Goal: Task Accomplishment & Management: Manage account settings

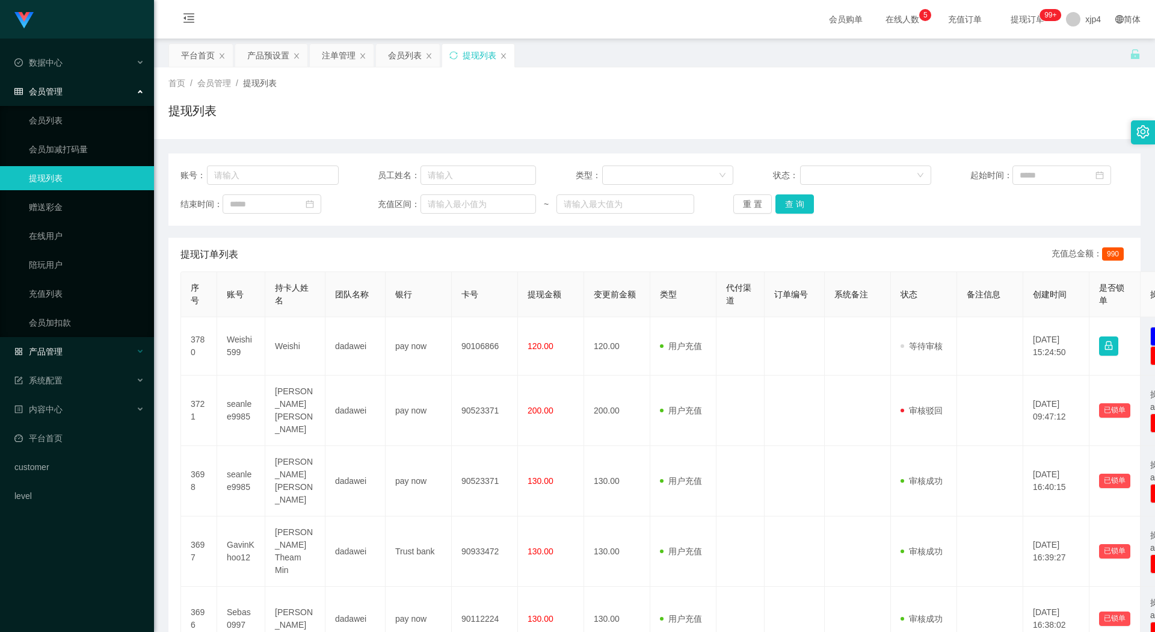
click at [61, 347] on span "产品管理" at bounding box center [38, 352] width 48 height 10
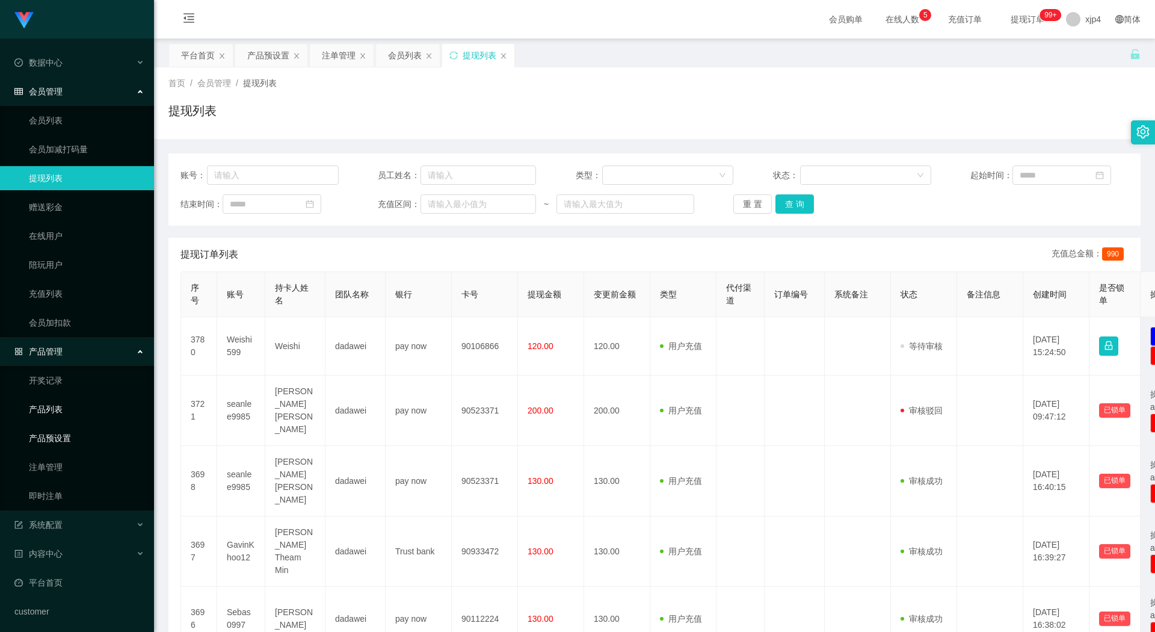
click at [62, 430] on link "产品预设置" at bounding box center [87, 438] width 116 height 24
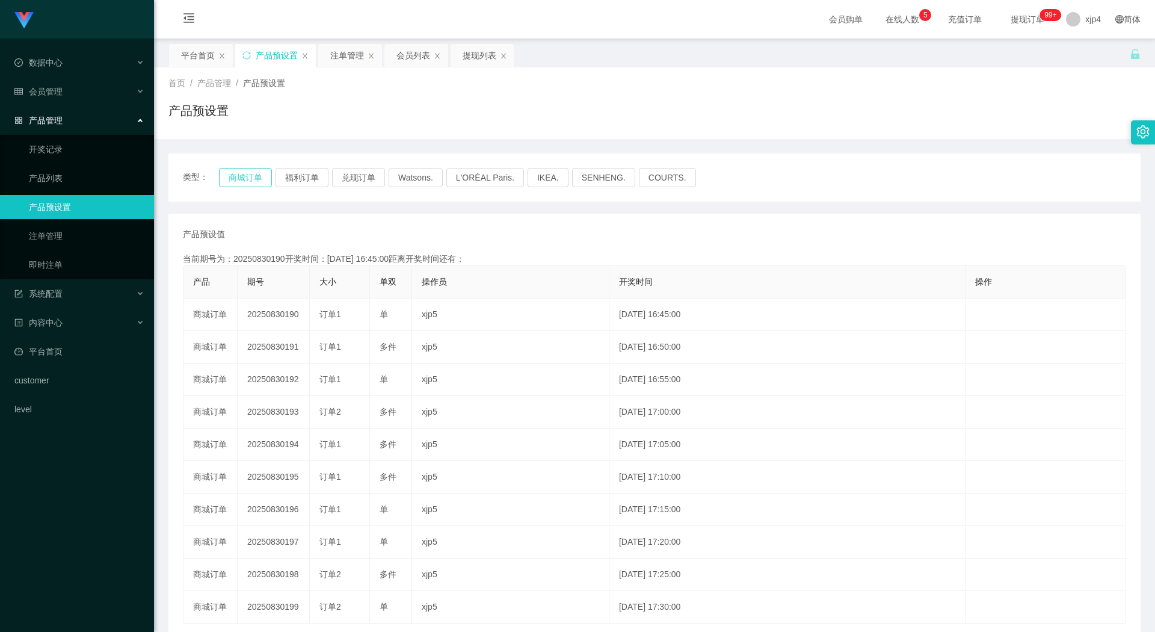
click at [258, 173] on button "商城订单" at bounding box center [245, 177] width 53 height 19
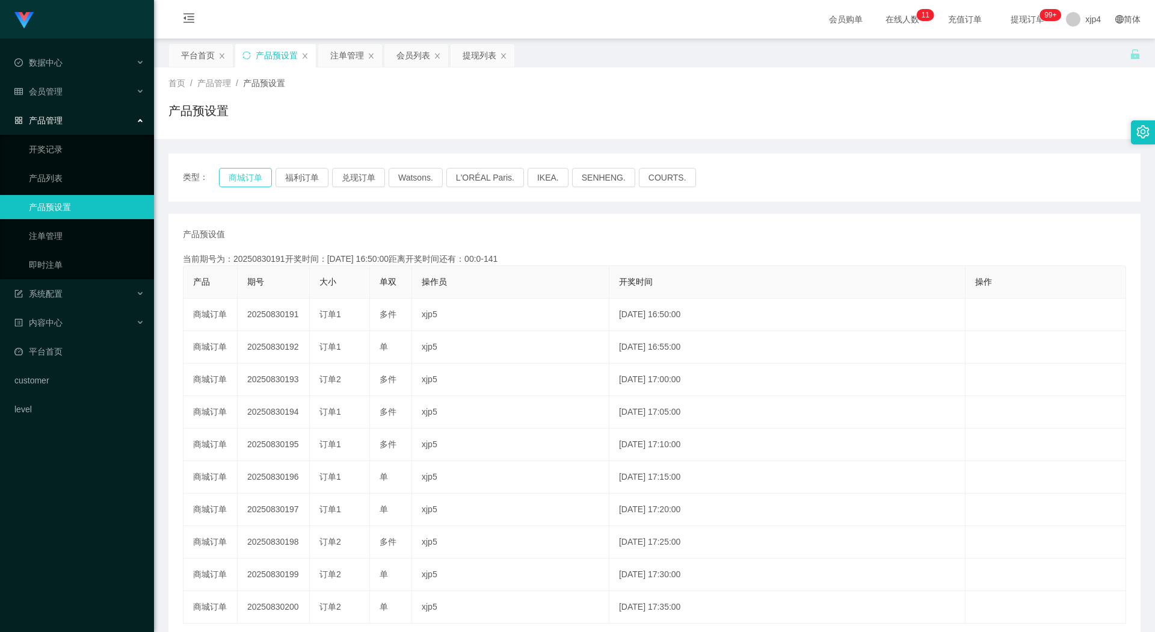
click at [245, 179] on button "商城订单" at bounding box center [245, 177] width 53 height 19
click at [66, 230] on link "注单管理" at bounding box center [87, 236] width 116 height 24
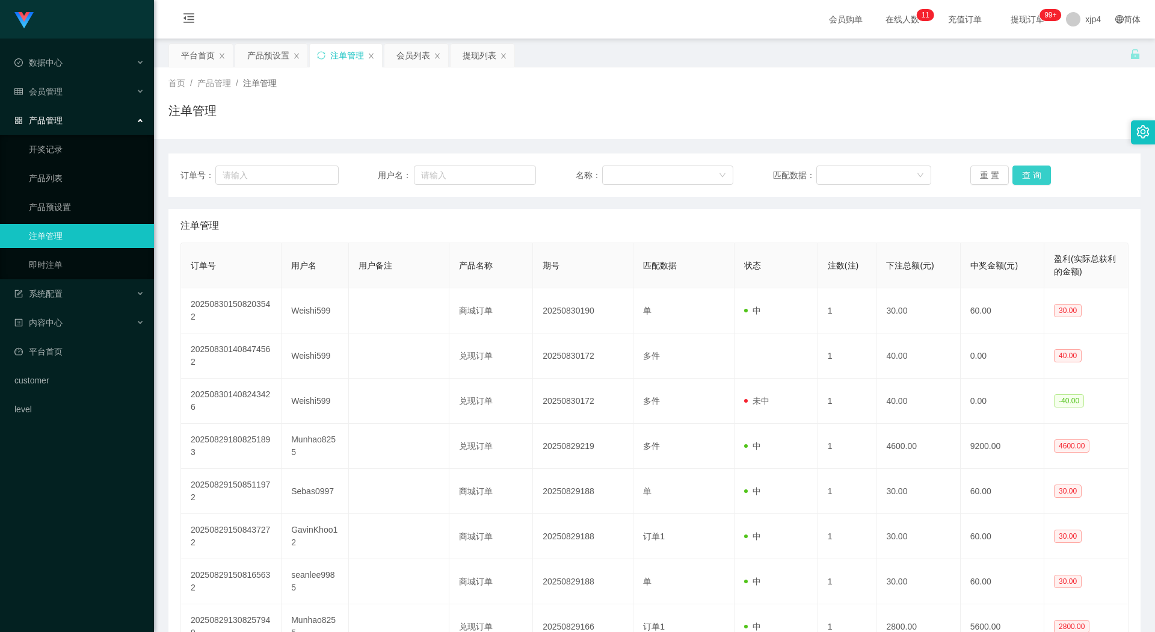
click at [1023, 173] on button "查 询" at bounding box center [1032, 174] width 39 height 19
click at [1023, 173] on div "重 置 查 询" at bounding box center [1050, 174] width 158 height 19
click at [1023, 173] on button "查 询" at bounding box center [1039, 174] width 52 height 19
click at [1023, 173] on button "查 询" at bounding box center [1032, 174] width 39 height 19
click at [1023, 173] on div "重 置 查 询" at bounding box center [1050, 174] width 158 height 19
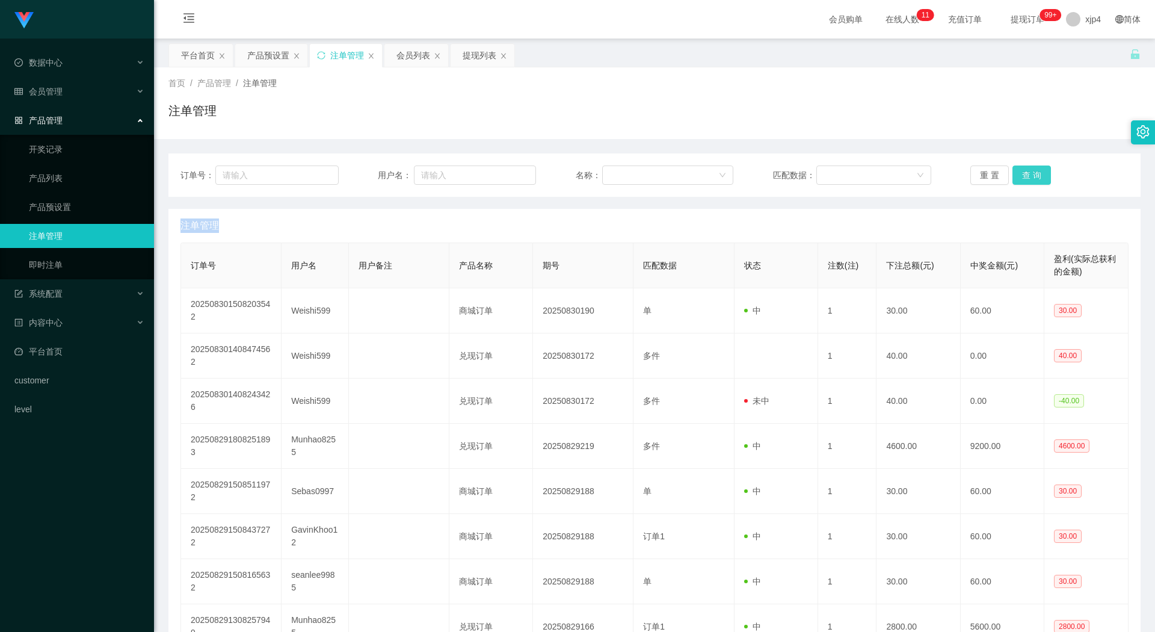
click at [1023, 173] on button "查 询" at bounding box center [1032, 174] width 39 height 19
click at [72, 231] on link "注单管理" at bounding box center [87, 236] width 116 height 24
click at [66, 90] on div "会员管理" at bounding box center [77, 91] width 154 height 24
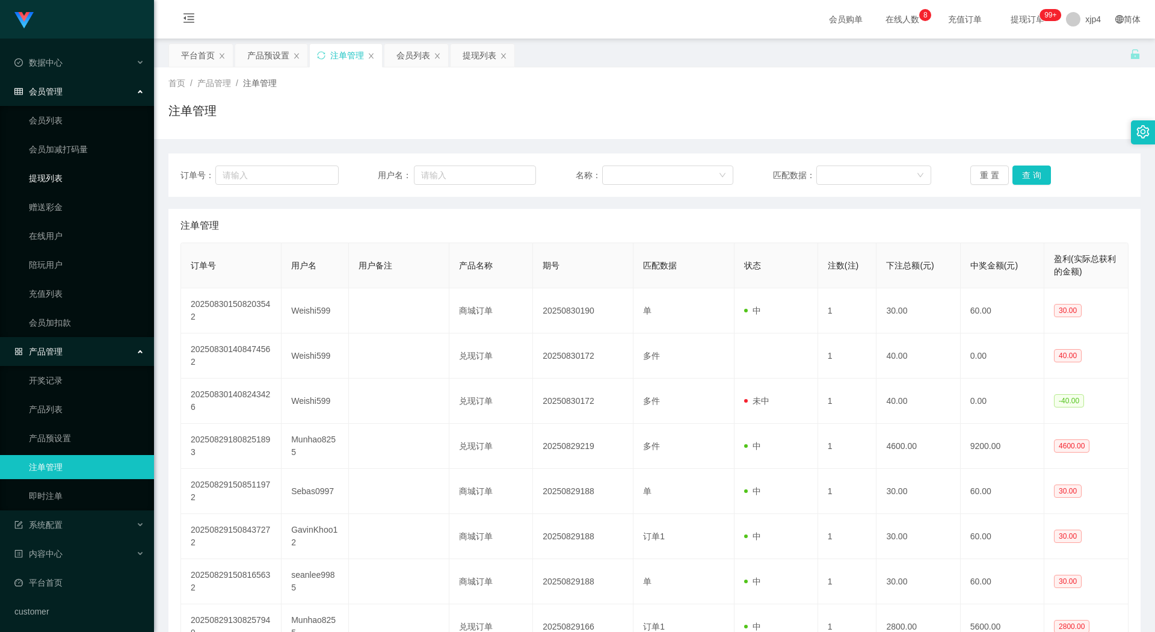
click at [61, 174] on link "提现列表" at bounding box center [87, 178] width 116 height 24
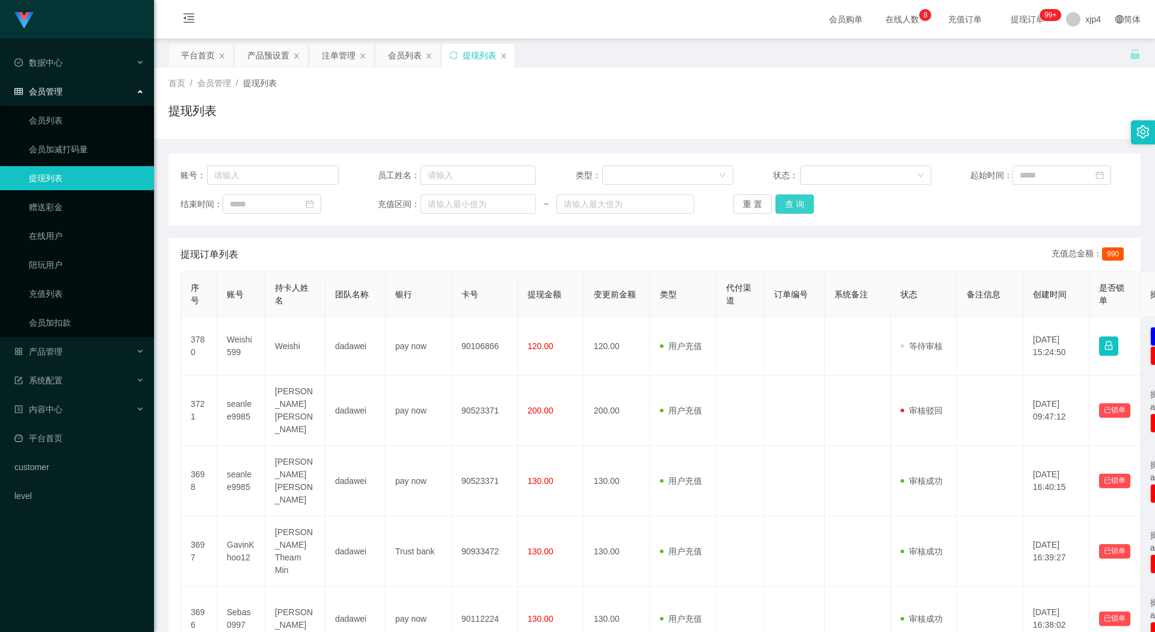
click at [811, 200] on div "重 置 查 询" at bounding box center [812, 203] width 158 height 19
click at [799, 204] on button "查 询" at bounding box center [795, 203] width 39 height 19
click at [799, 204] on div "重 置 查 询" at bounding box center [812, 203] width 158 height 19
click at [799, 204] on button "查 询" at bounding box center [802, 203] width 52 height 19
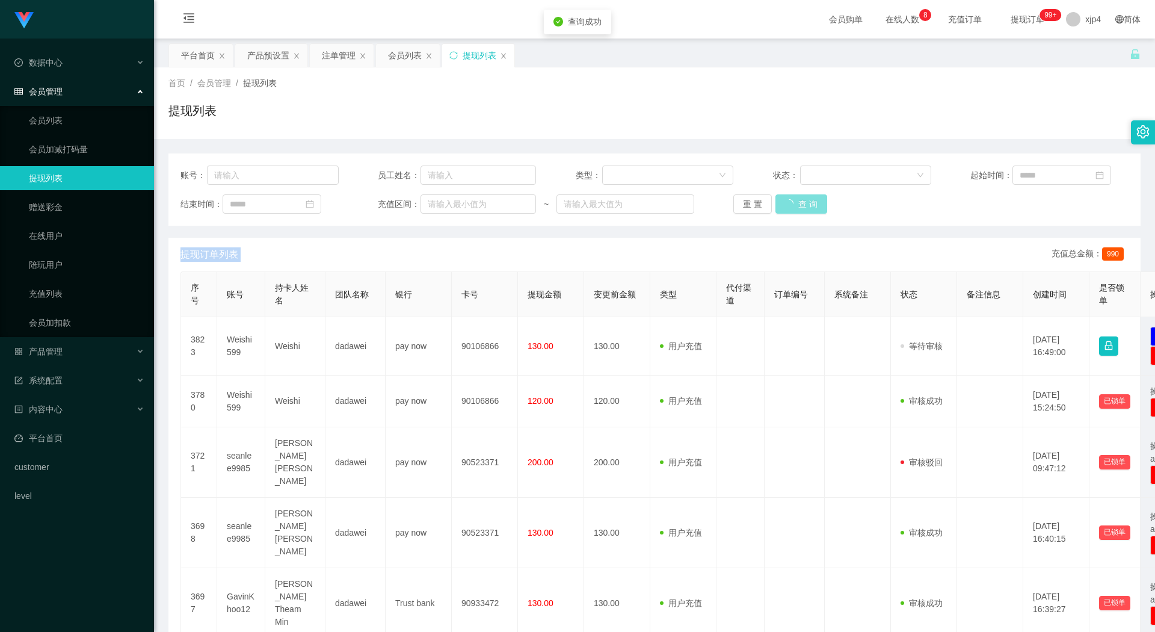
click at [799, 204] on div "重 置 查 询" at bounding box center [812, 203] width 158 height 19
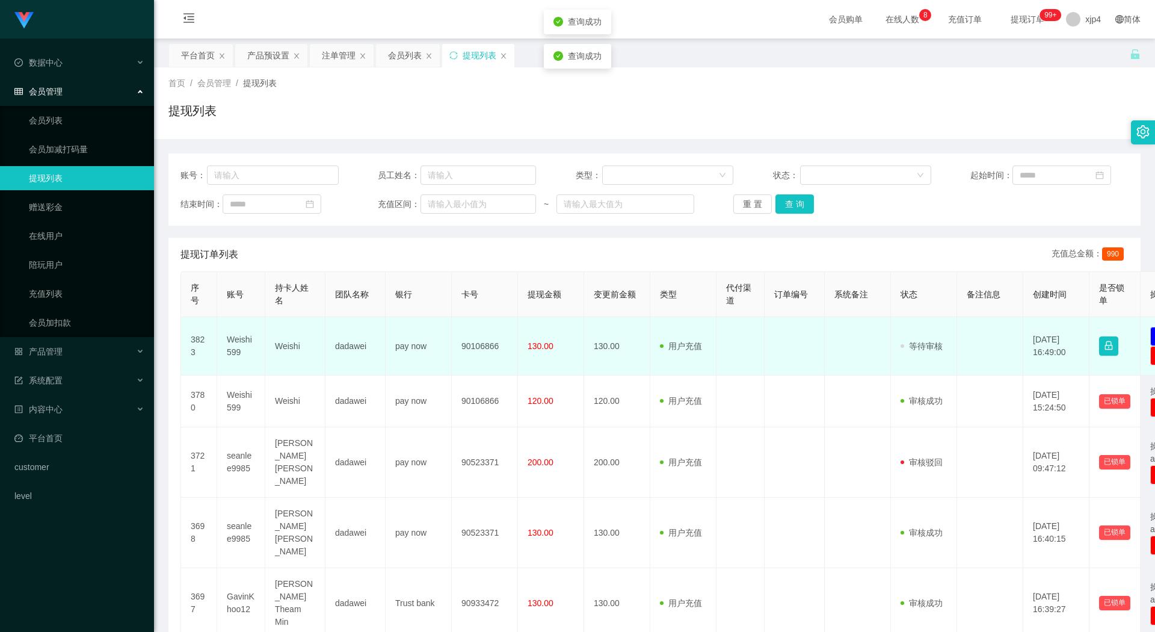
click at [227, 344] on td "Weishi599" at bounding box center [241, 346] width 48 height 58
copy td "Weishi599"
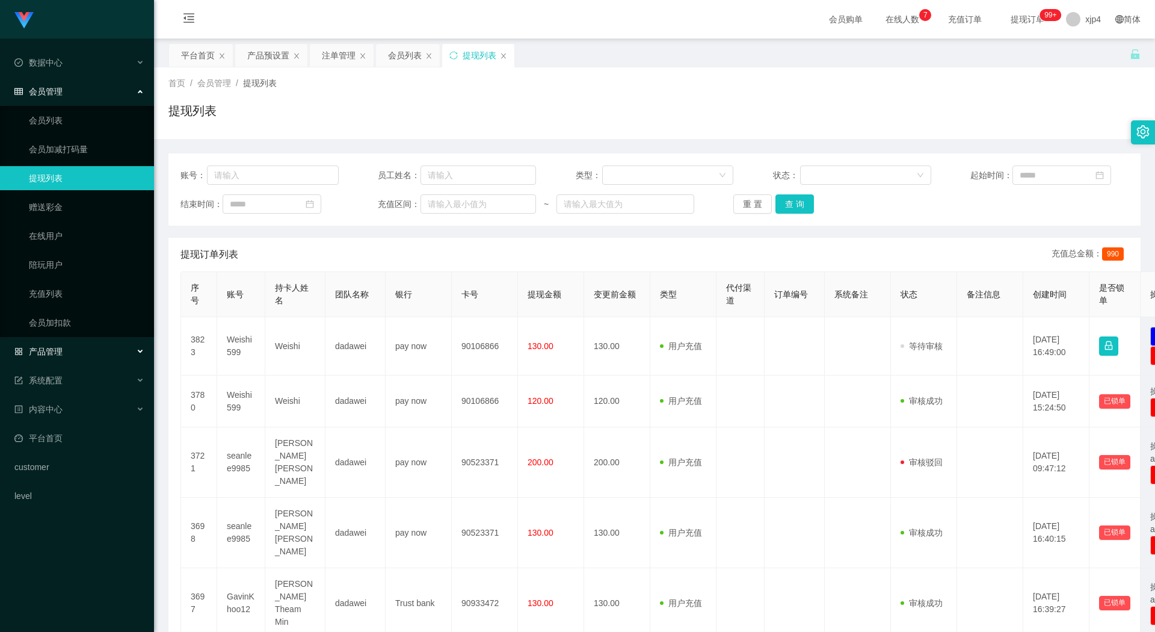
click at [60, 359] on div "产品管理" at bounding box center [77, 351] width 154 height 24
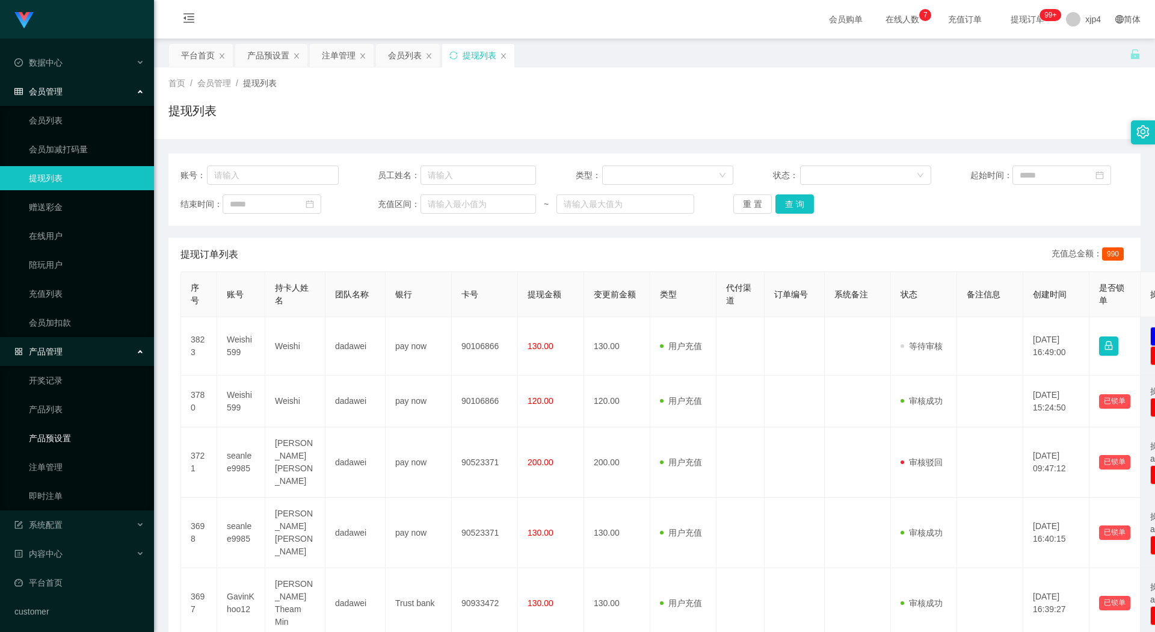
click at [65, 430] on link "产品预设置" at bounding box center [87, 438] width 116 height 24
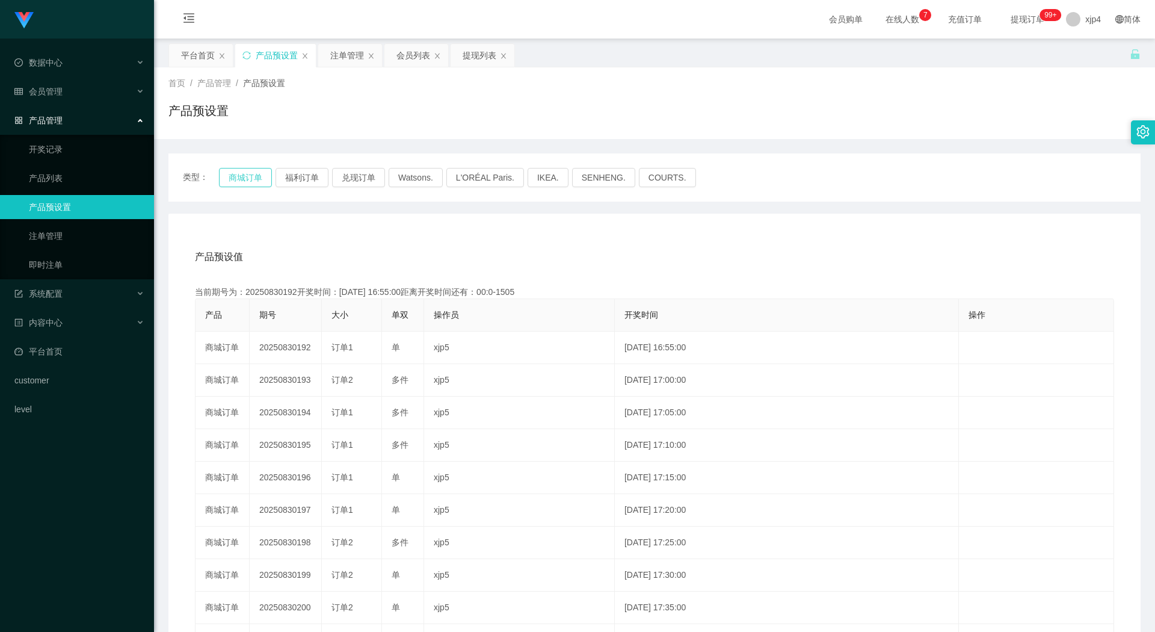
click at [244, 176] on button "商城订单" at bounding box center [245, 177] width 53 height 19
click at [97, 284] on div "系统配置" at bounding box center [77, 294] width 154 height 24
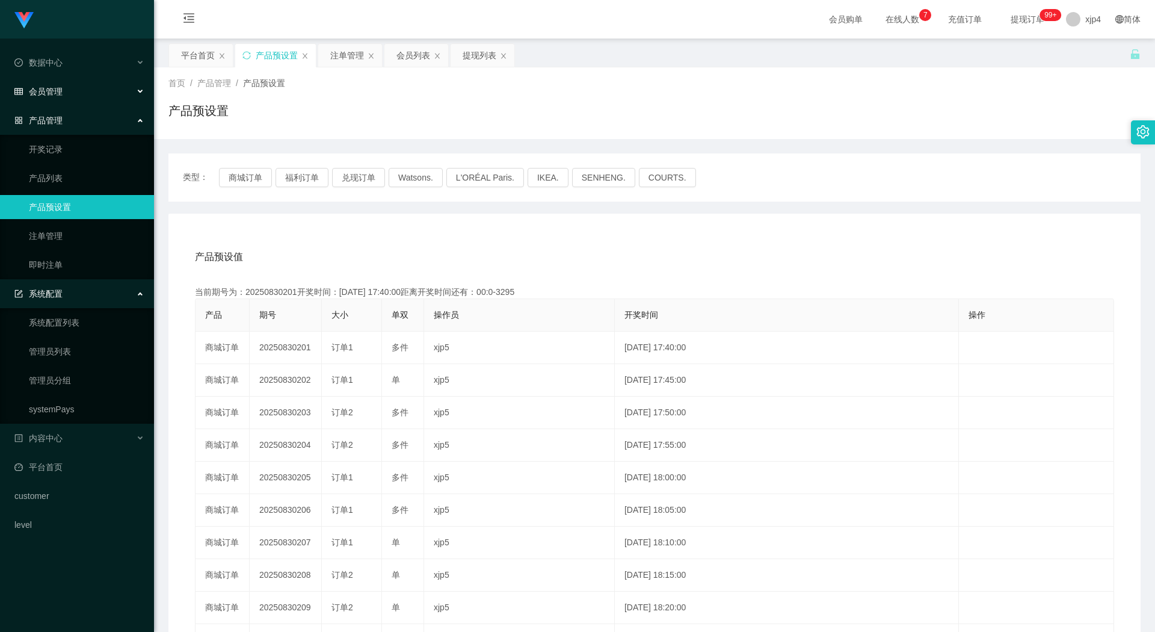
click at [74, 94] on div "会员管理" at bounding box center [77, 91] width 154 height 24
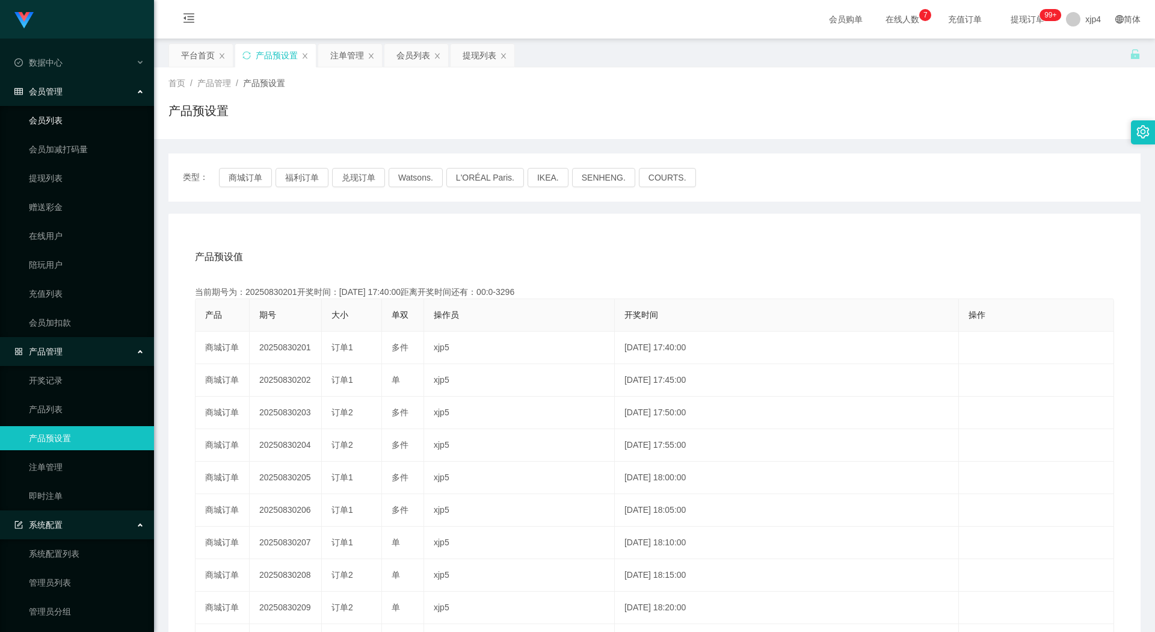
click at [70, 117] on link "会员列表" at bounding box center [87, 120] width 116 height 24
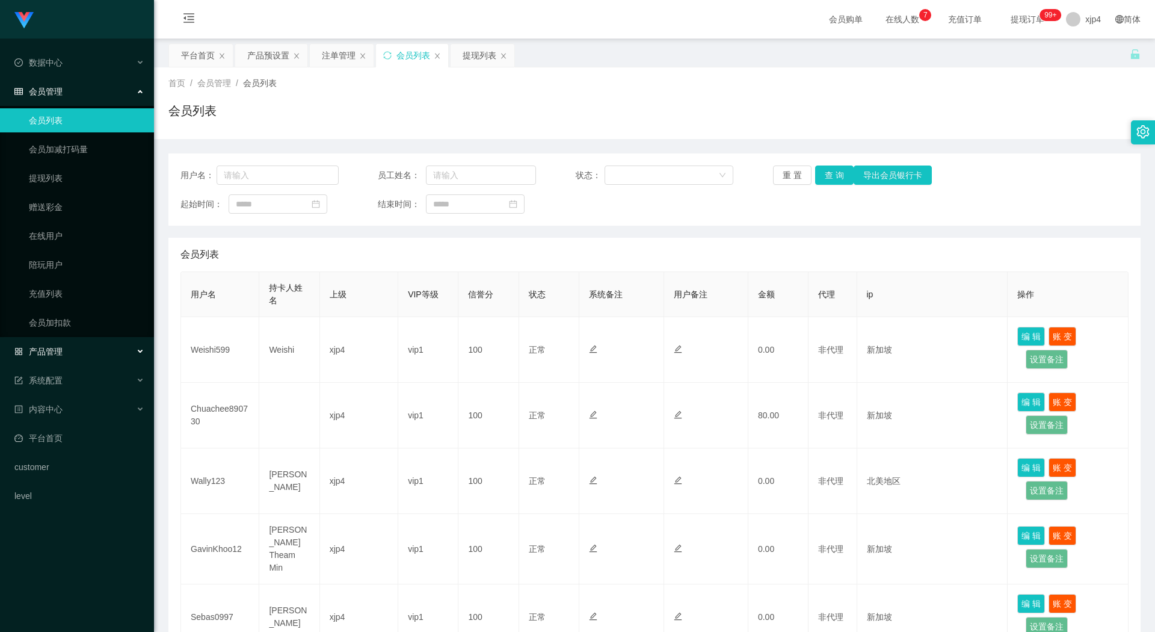
click at [48, 354] on span "产品管理" at bounding box center [38, 352] width 48 height 10
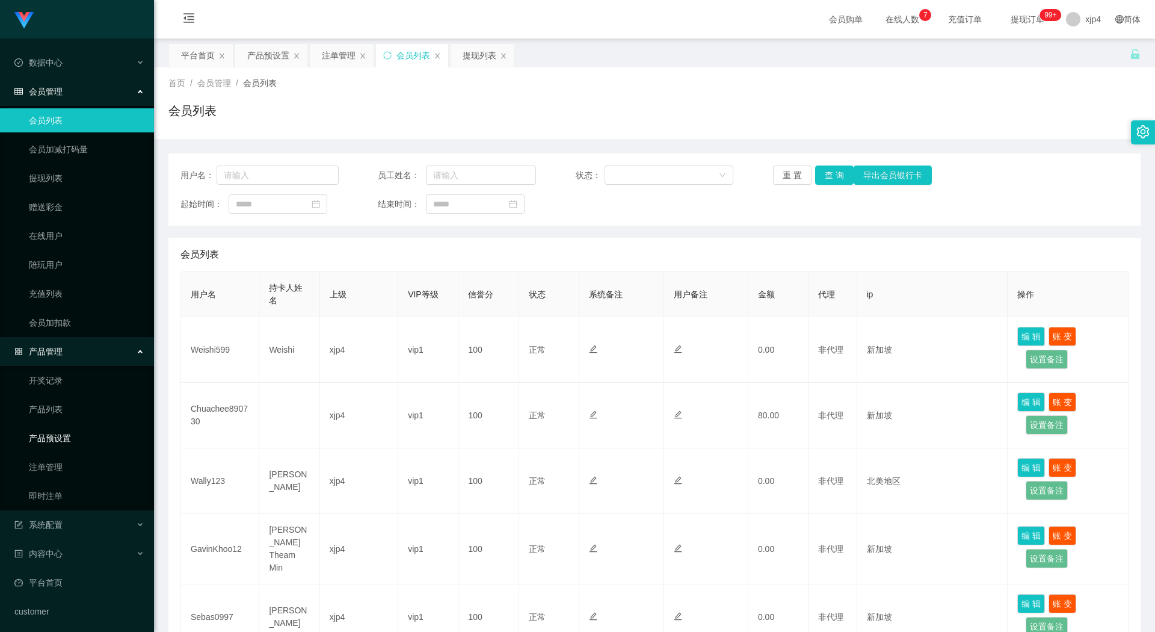
click at [60, 427] on link "产品预设置" at bounding box center [87, 438] width 116 height 24
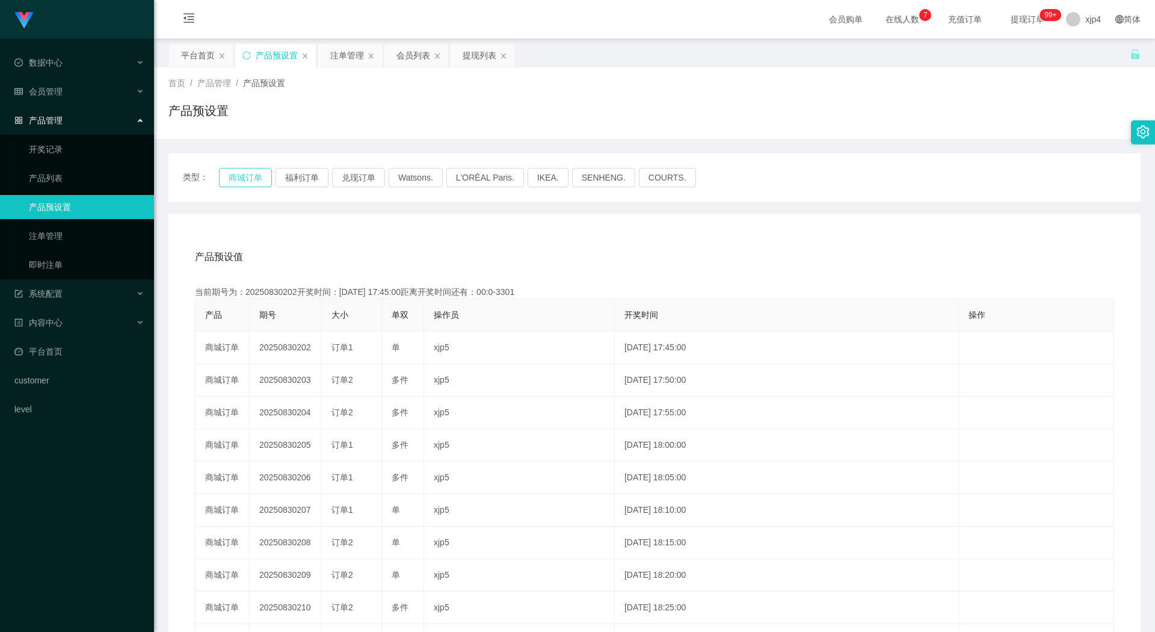
click at [240, 177] on button "商城订单" at bounding box center [245, 177] width 53 height 19
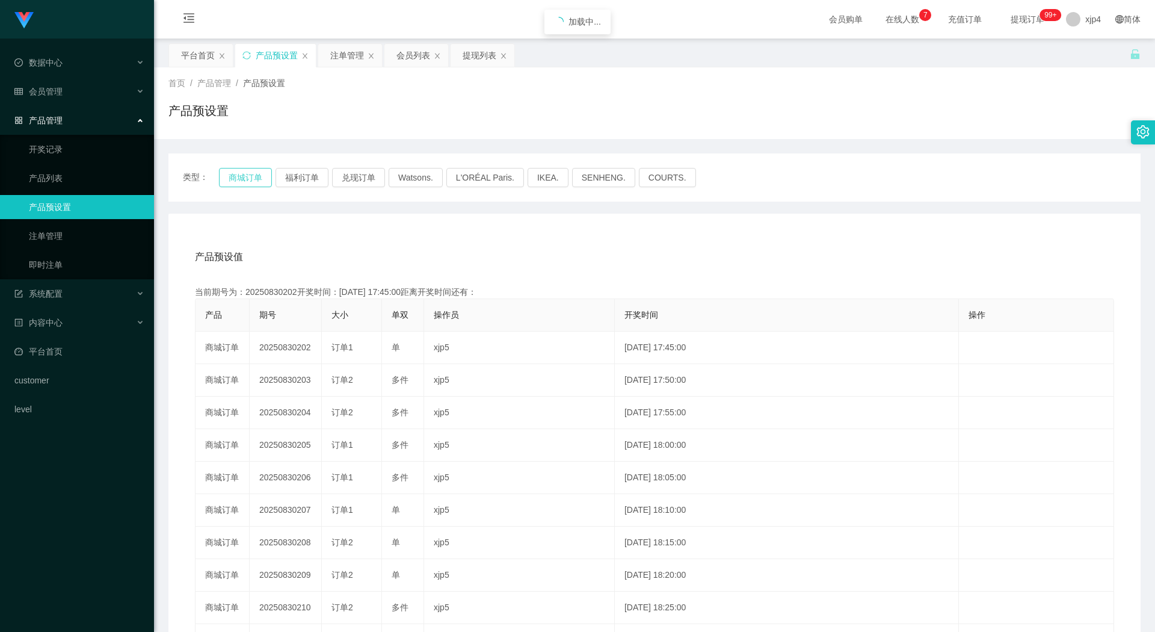
click at [240, 177] on button "商城订单" at bounding box center [245, 177] width 53 height 19
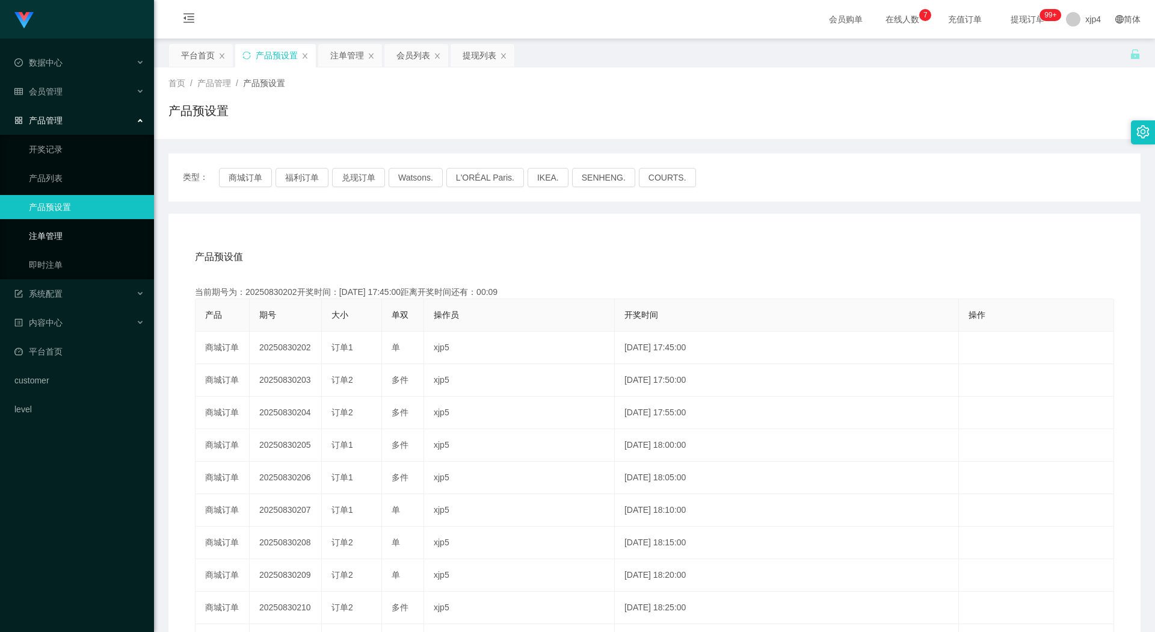
click at [76, 232] on link "注单管理" at bounding box center [87, 236] width 116 height 24
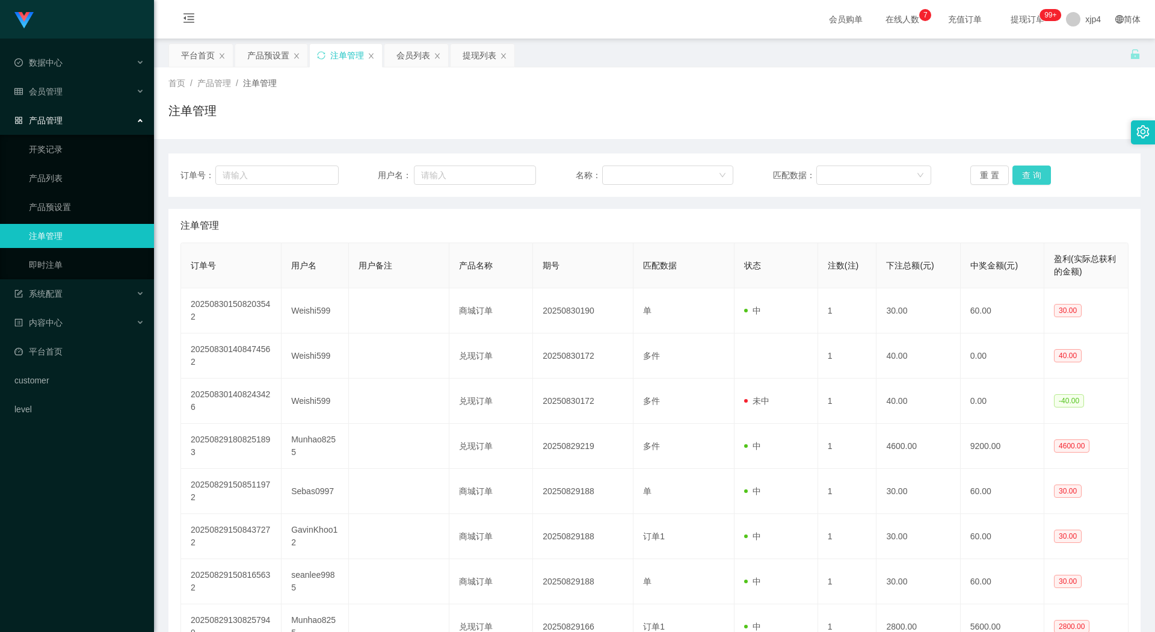
click at [1029, 174] on button "查 询" at bounding box center [1032, 174] width 39 height 19
click at [1029, 174] on div "重 置 查 询" at bounding box center [1050, 174] width 158 height 19
click at [1029, 174] on button "查 询" at bounding box center [1032, 174] width 39 height 19
click at [1020, 181] on button "查 询" at bounding box center [1032, 174] width 39 height 19
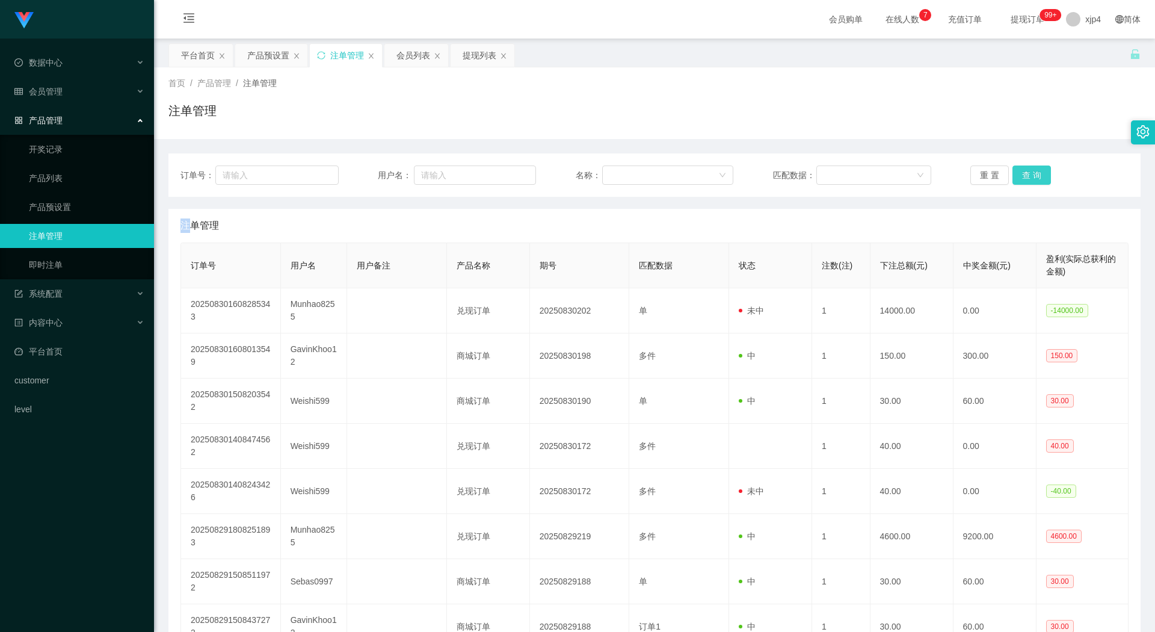
click at [1020, 181] on button "查 询" at bounding box center [1032, 174] width 39 height 19
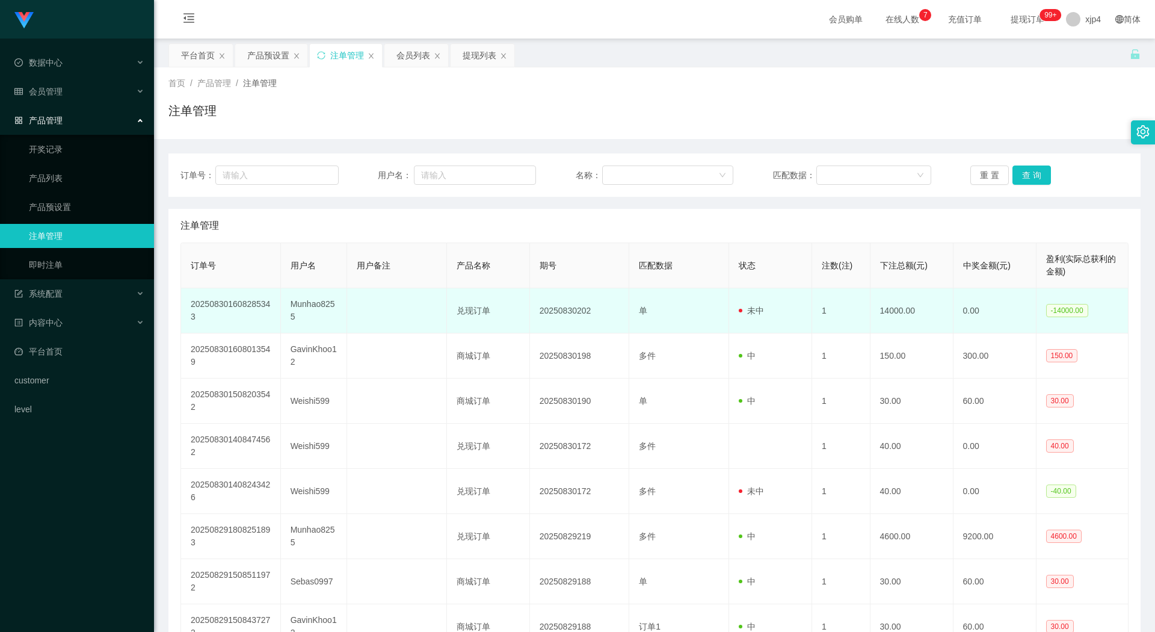
click at [297, 309] on td "Munhao8255" at bounding box center [314, 310] width 66 height 45
copy td "Munhao8255"
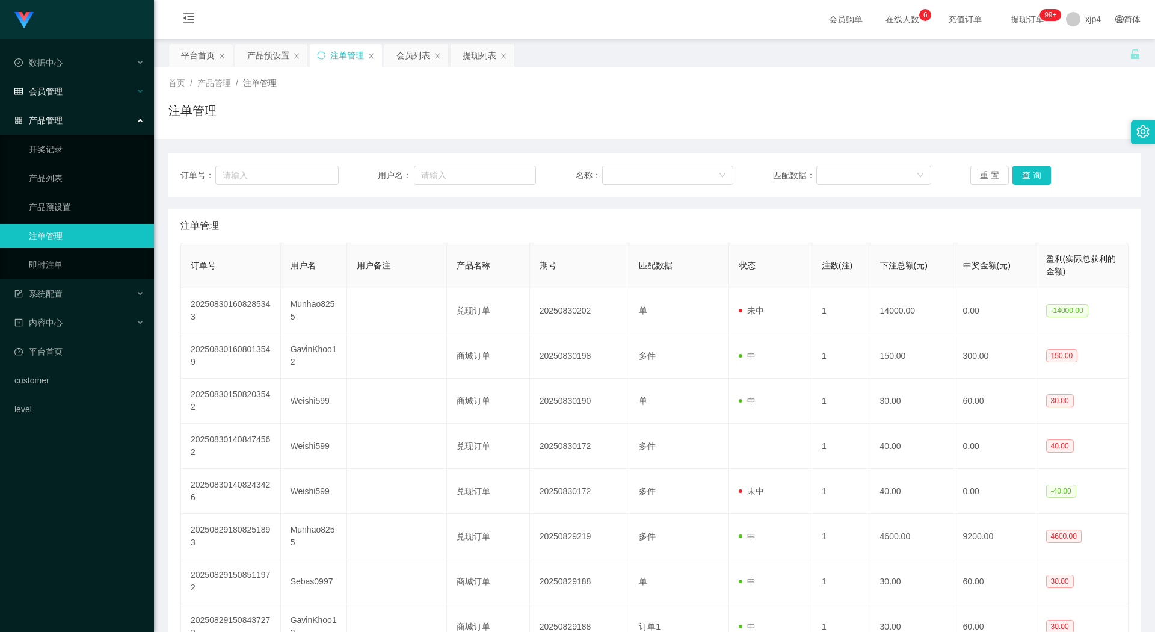
click at [60, 94] on span "会员管理" at bounding box center [38, 92] width 48 height 10
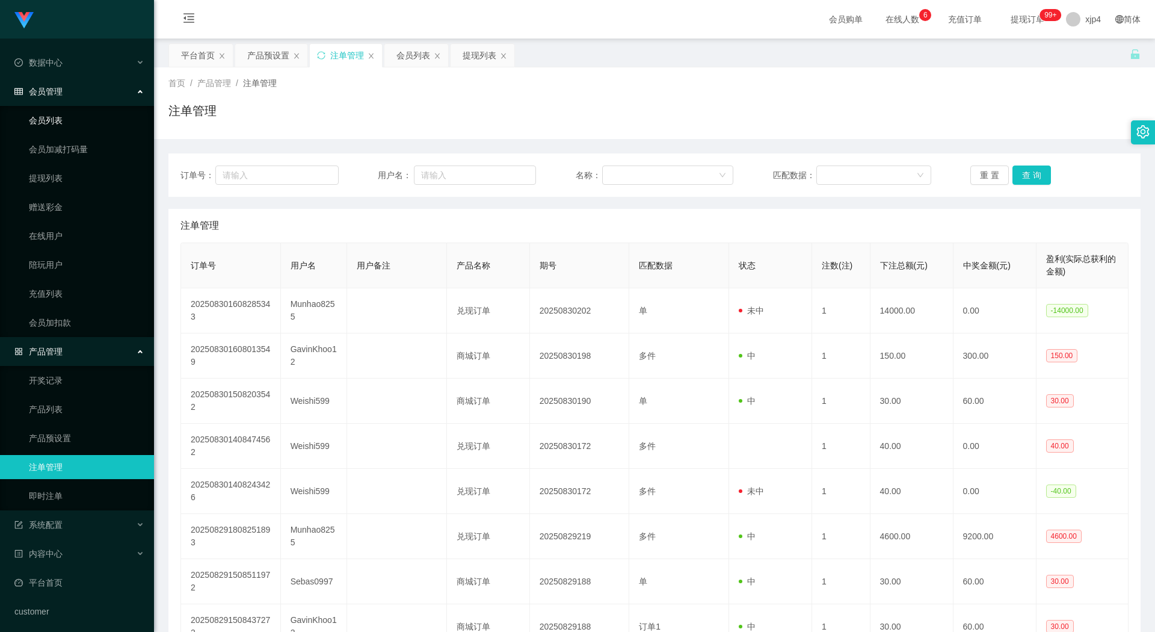
click at [60, 113] on link "会员列表" at bounding box center [87, 120] width 116 height 24
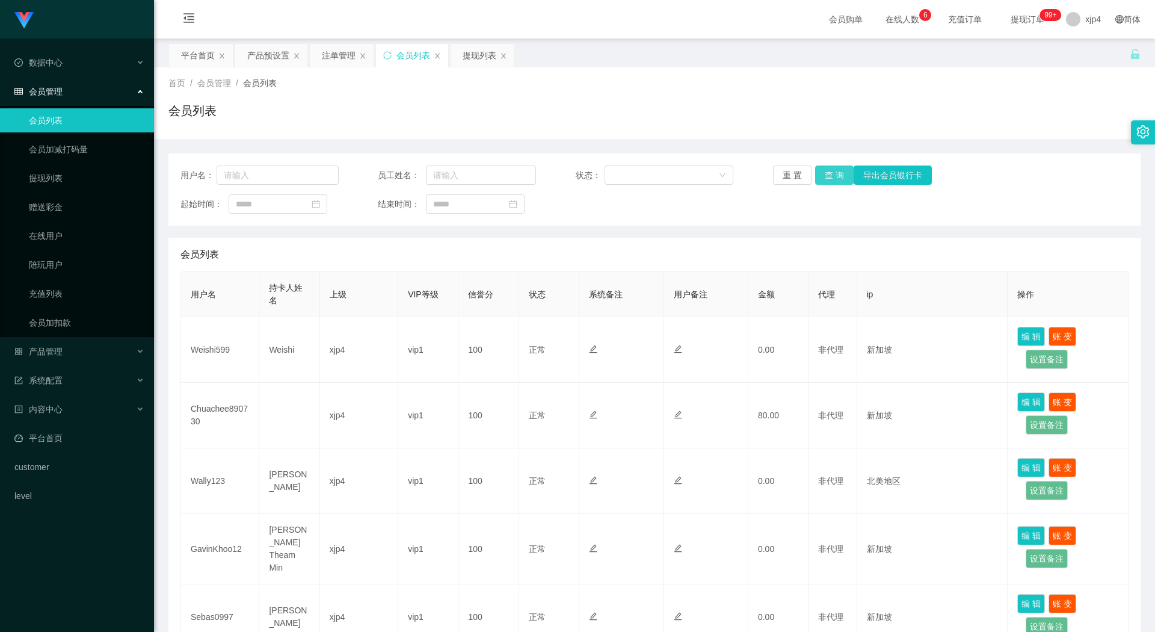
click at [832, 179] on button "查 询" at bounding box center [834, 174] width 39 height 19
click at [832, 179] on div "重 置 查 询 导出会员银行卡" at bounding box center [852, 174] width 158 height 19
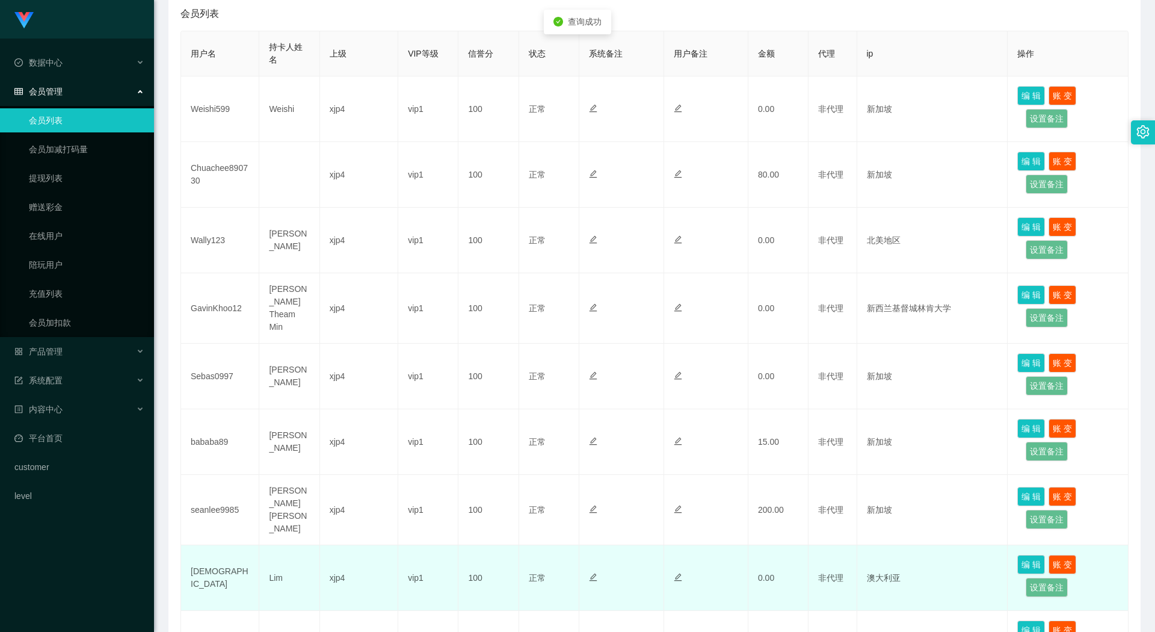
scroll to position [421, 0]
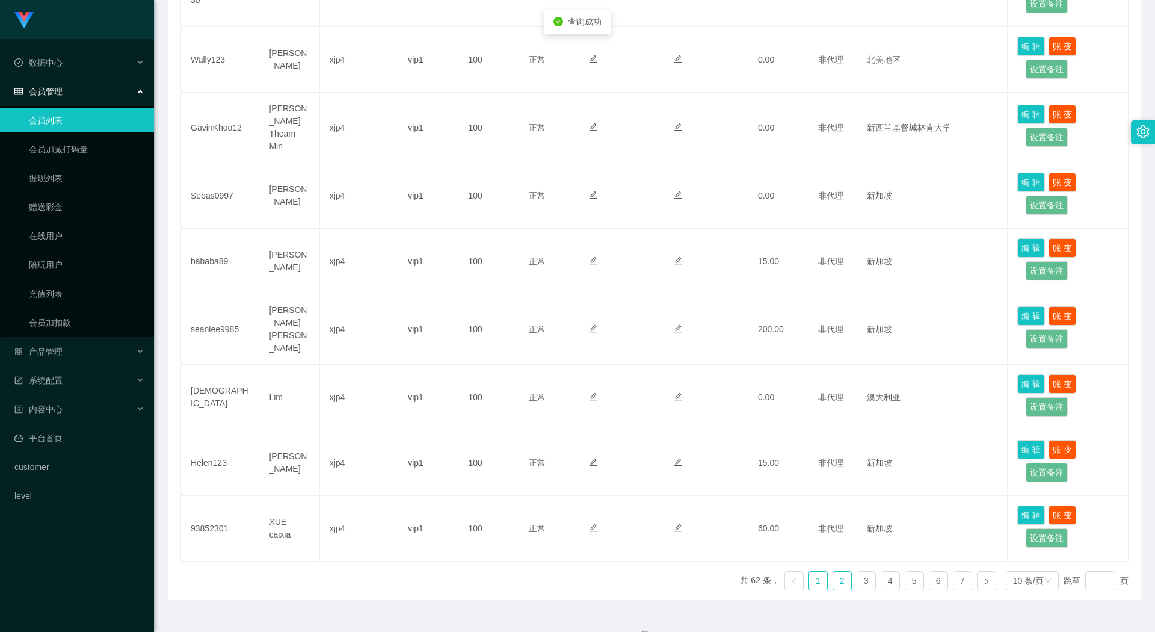
click at [833, 575] on link "2" at bounding box center [842, 581] width 18 height 18
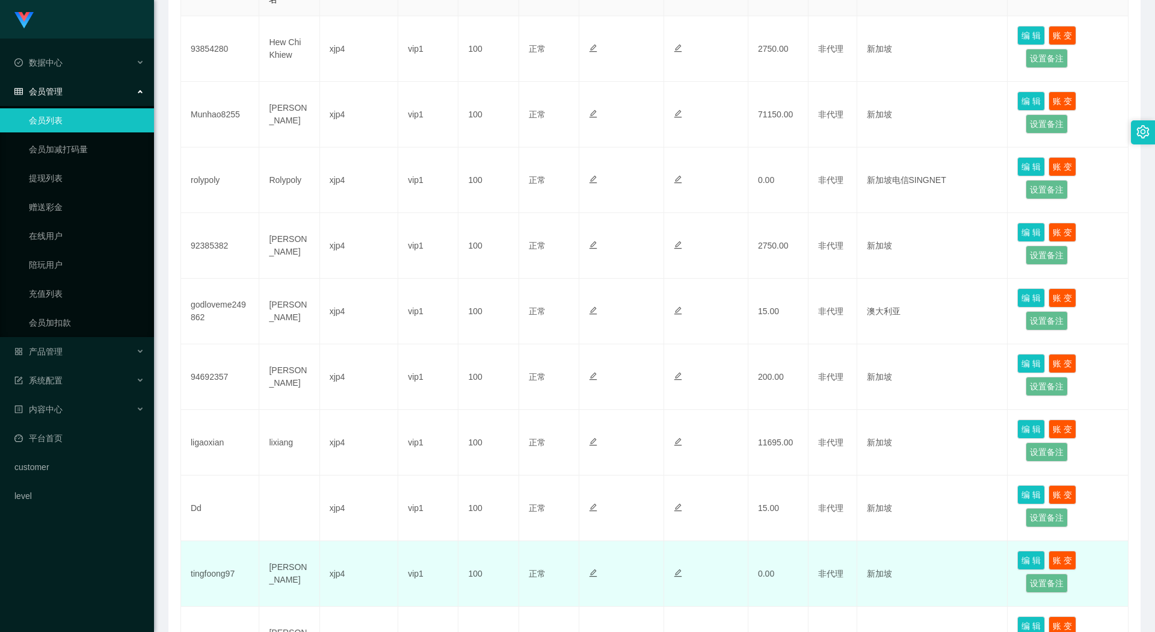
scroll to position [241, 0]
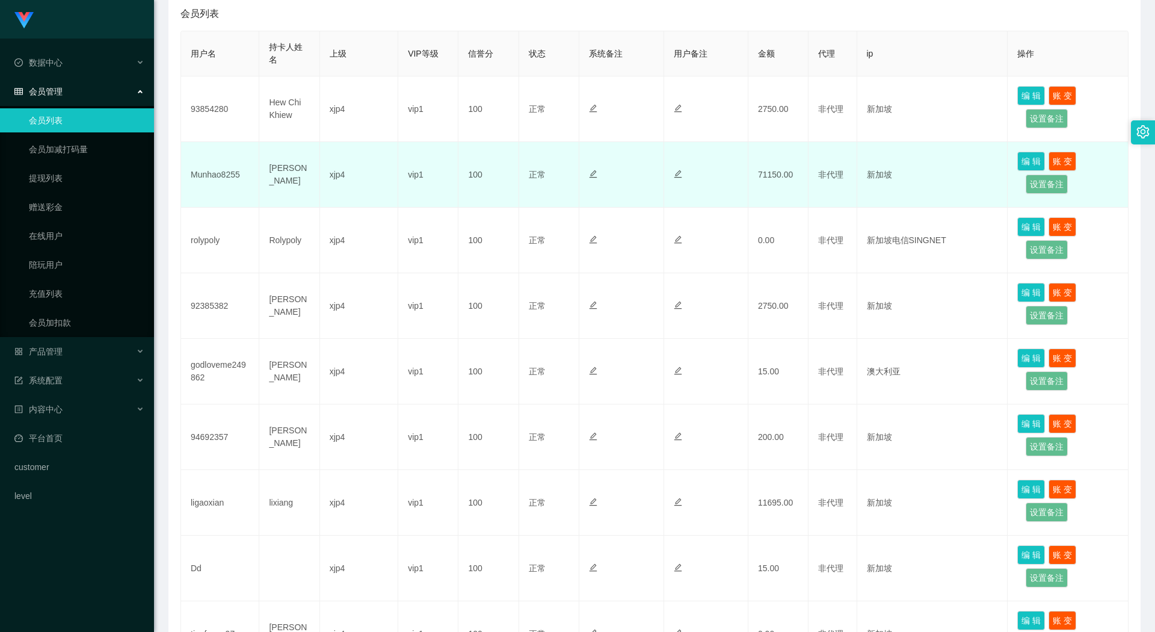
click at [226, 176] on td "Munhao8255" at bounding box center [220, 175] width 78 height 66
copy td "Munhao8255"
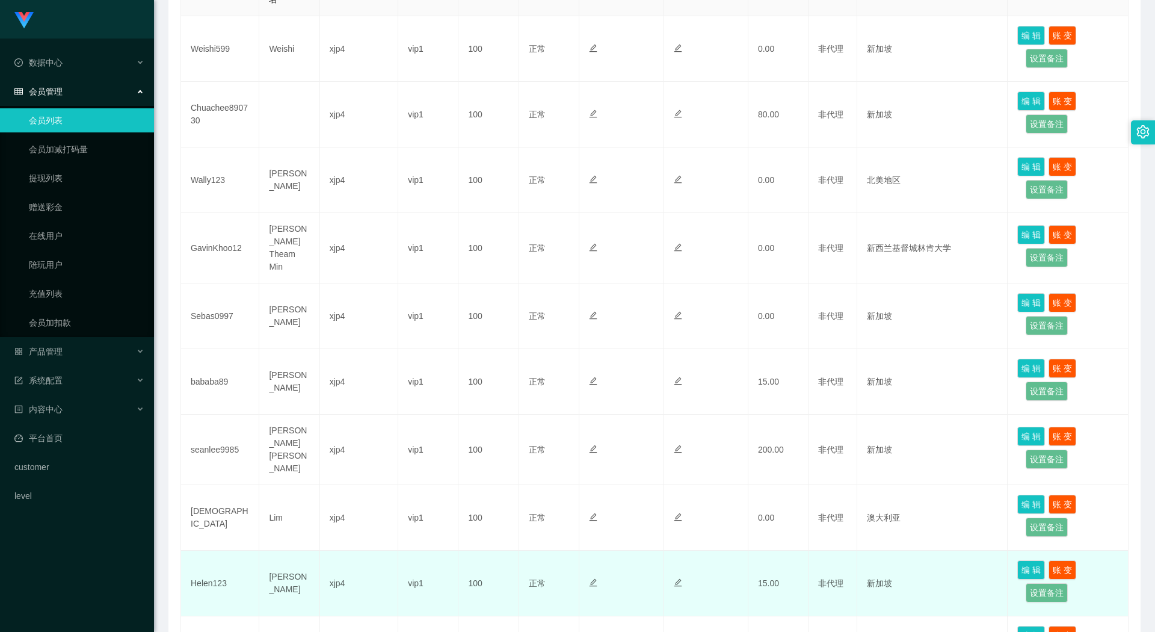
scroll to position [440, 0]
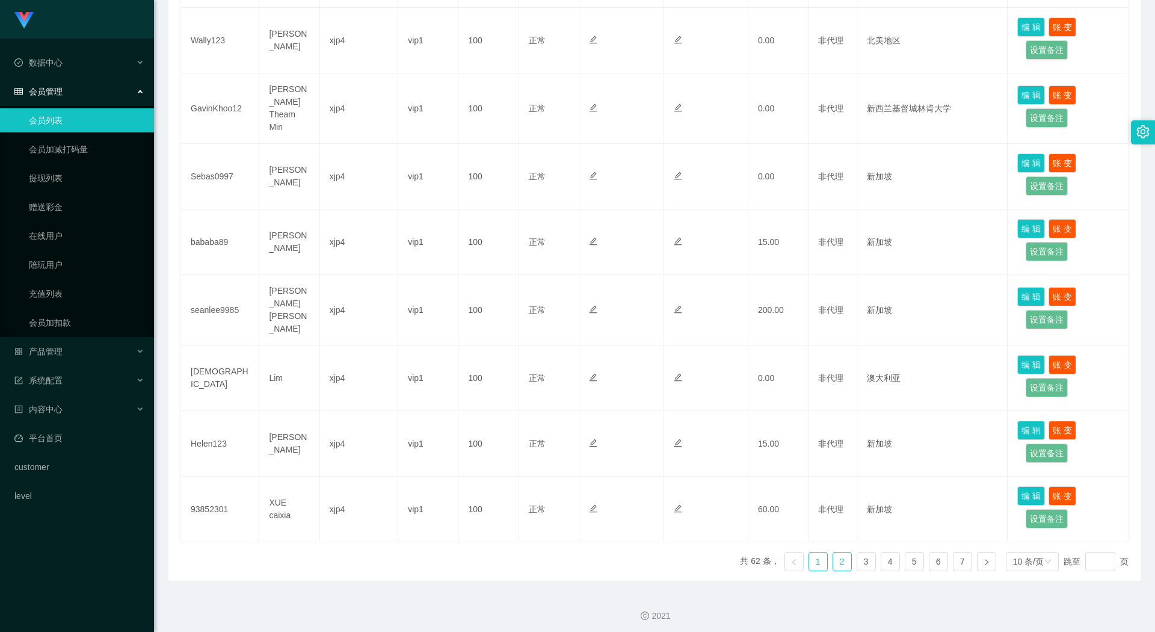
click at [835, 558] on link "2" at bounding box center [842, 561] width 18 height 18
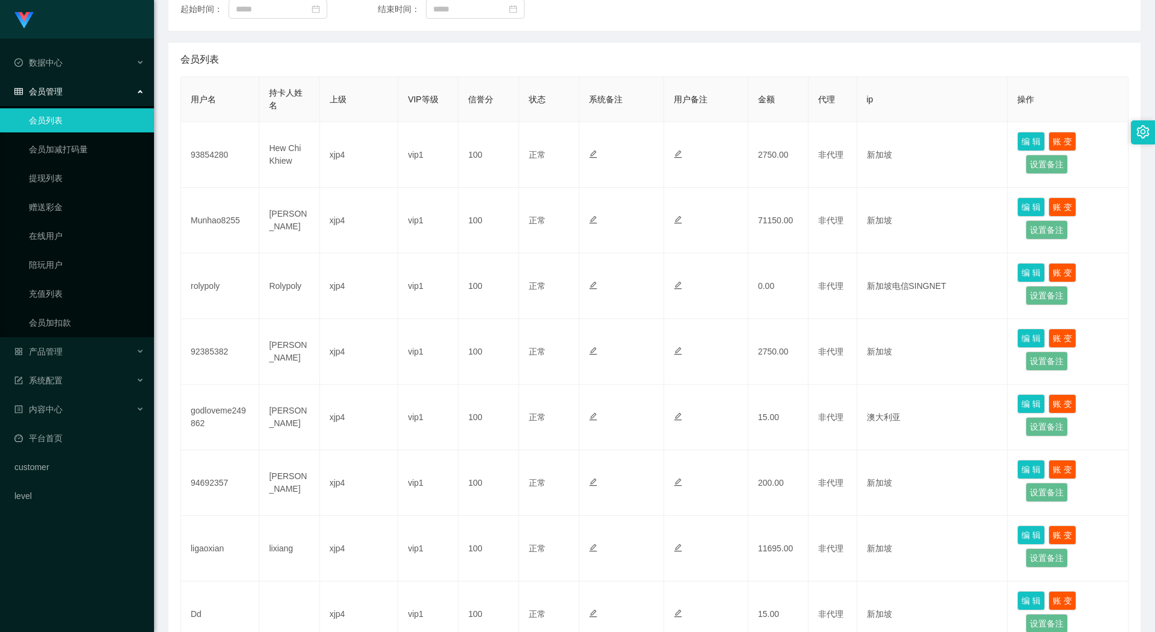
scroll to position [0, 0]
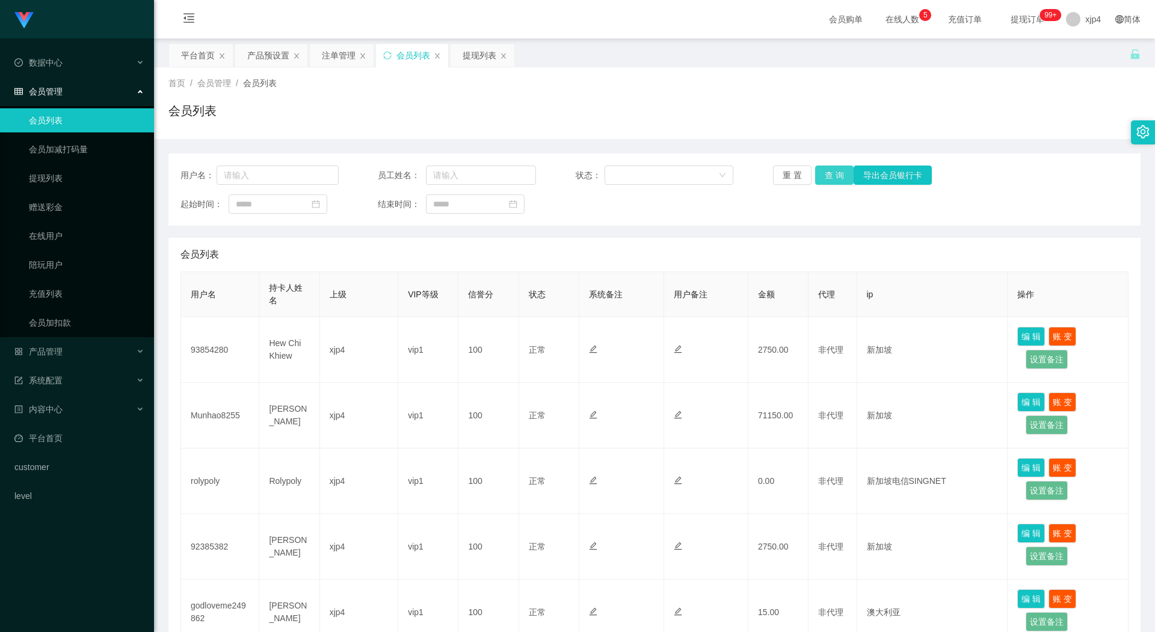
click at [835, 168] on button "查 询" at bounding box center [834, 174] width 39 height 19
click at [835, 168] on div "重 置 查 询 导出会员银行卡" at bounding box center [852, 174] width 158 height 19
click at [835, 168] on button "查 询" at bounding box center [834, 174] width 39 height 19
click at [835, 168] on div "重 置 查 询 导出会员银行卡" at bounding box center [852, 174] width 158 height 19
click at [835, 168] on button "查 询" at bounding box center [834, 174] width 39 height 19
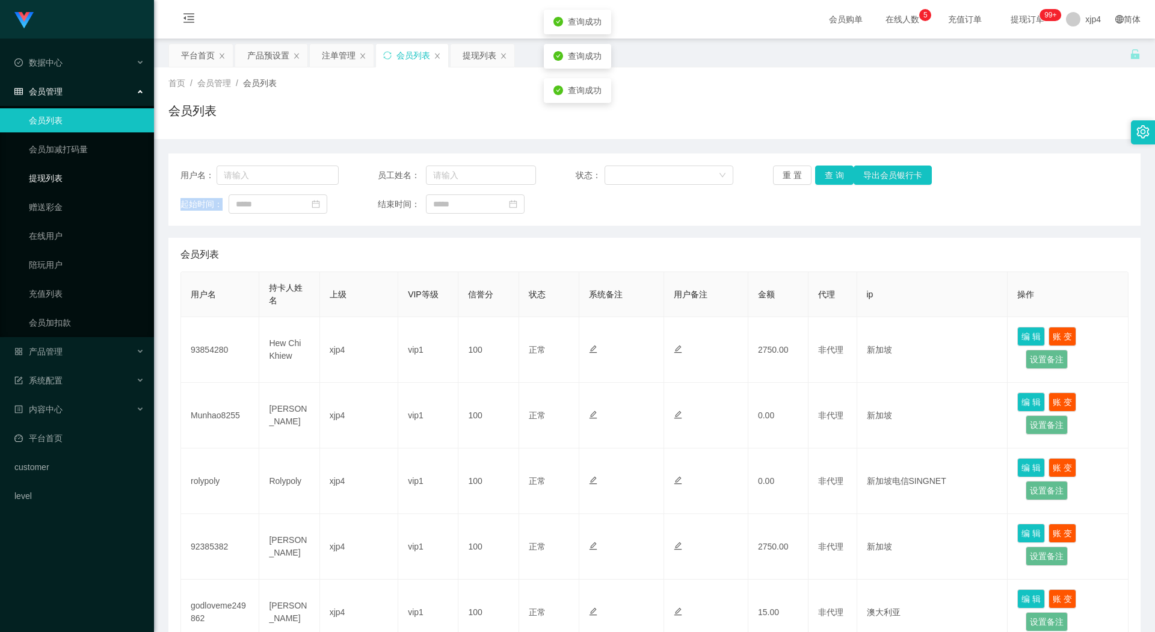
click at [92, 175] on link "提现列表" at bounding box center [87, 178] width 116 height 24
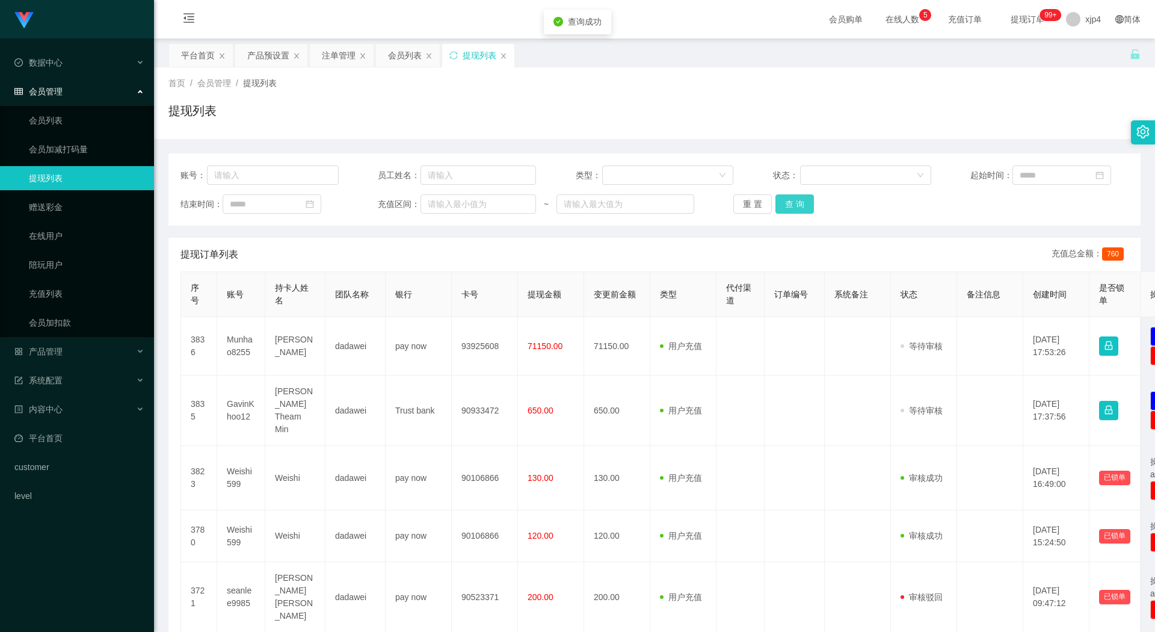
click at [795, 199] on button "查 询" at bounding box center [795, 203] width 39 height 19
click at [795, 199] on div "重 置 查 询" at bounding box center [812, 203] width 158 height 19
click at [795, 199] on button "查 询" at bounding box center [795, 203] width 39 height 19
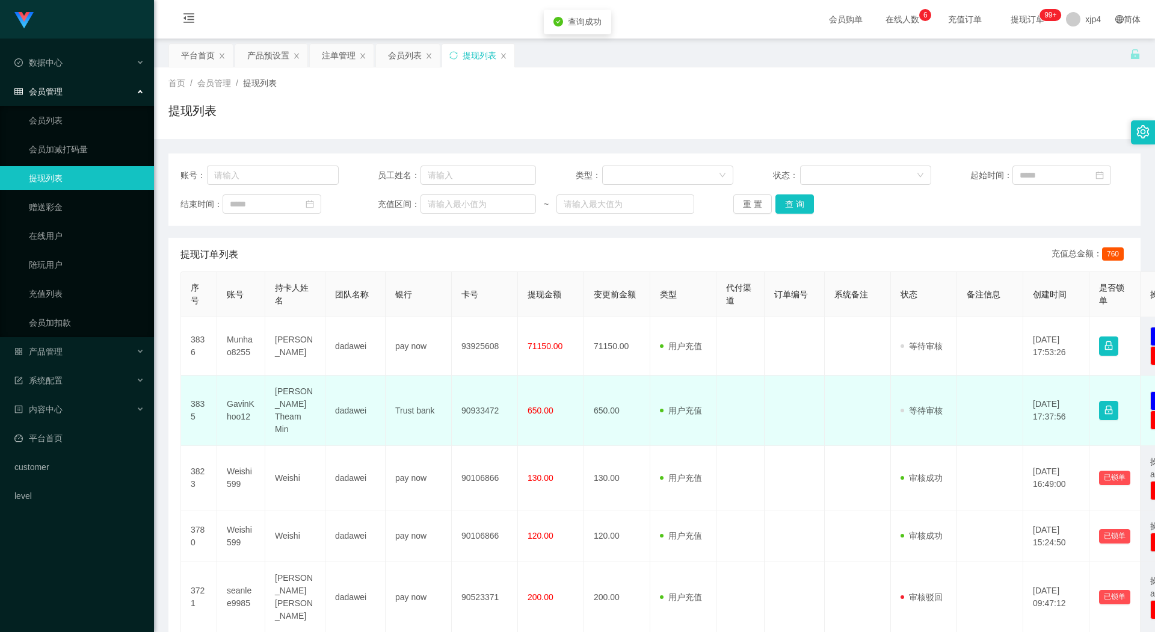
click at [236, 409] on td "GavinKhoo12" at bounding box center [241, 410] width 48 height 70
copy td "GavinKhoo12"
drag, startPoint x: 236, startPoint y: 409, endPoint x: 254, endPoint y: 418, distance: 19.4
click at [254, 418] on td "GavinKhoo12" at bounding box center [241, 410] width 48 height 70
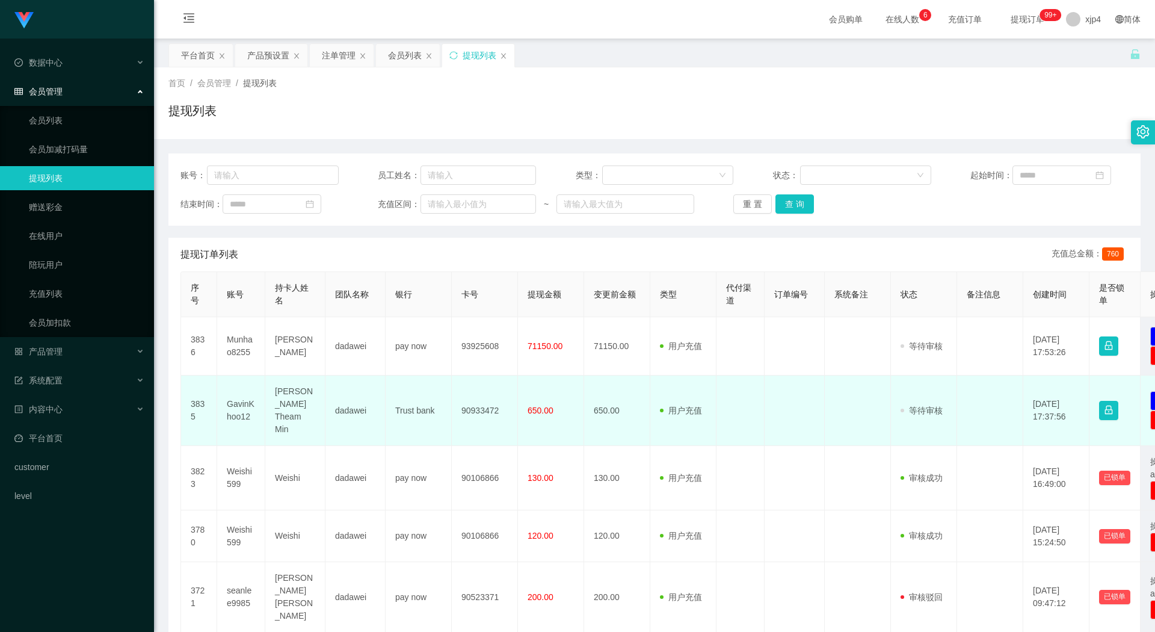
click at [245, 410] on td "GavinKhoo12" at bounding box center [241, 410] width 48 height 70
copy td "GavinKhoo12"
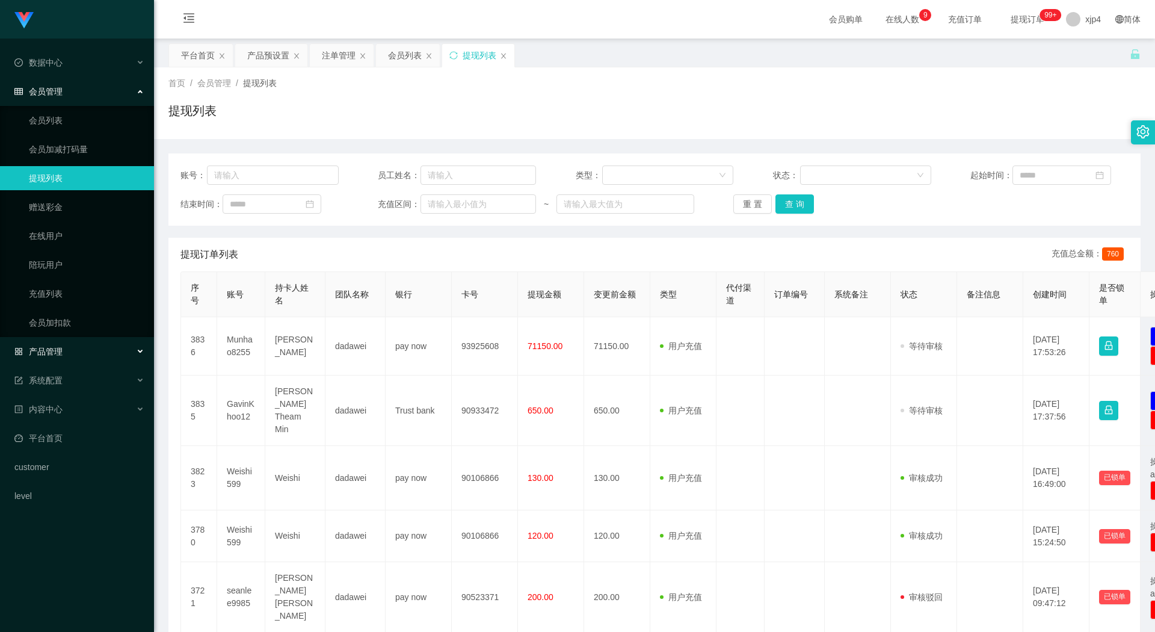
click at [60, 357] on div "产品管理" at bounding box center [77, 351] width 154 height 24
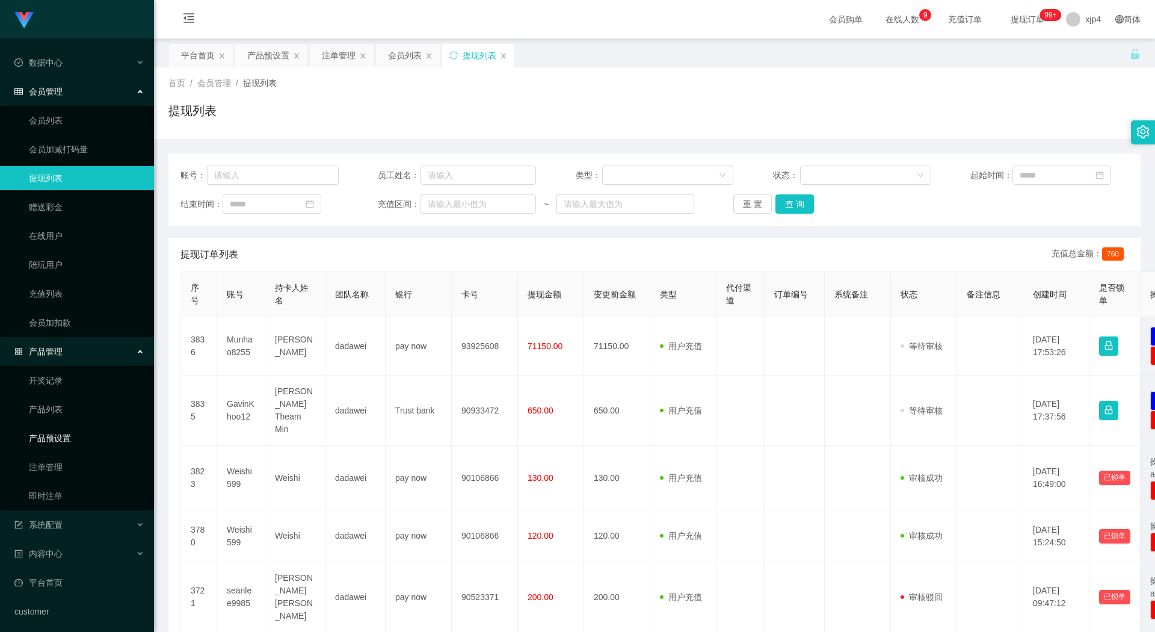
click at [67, 445] on link "产品预设置" at bounding box center [87, 438] width 116 height 24
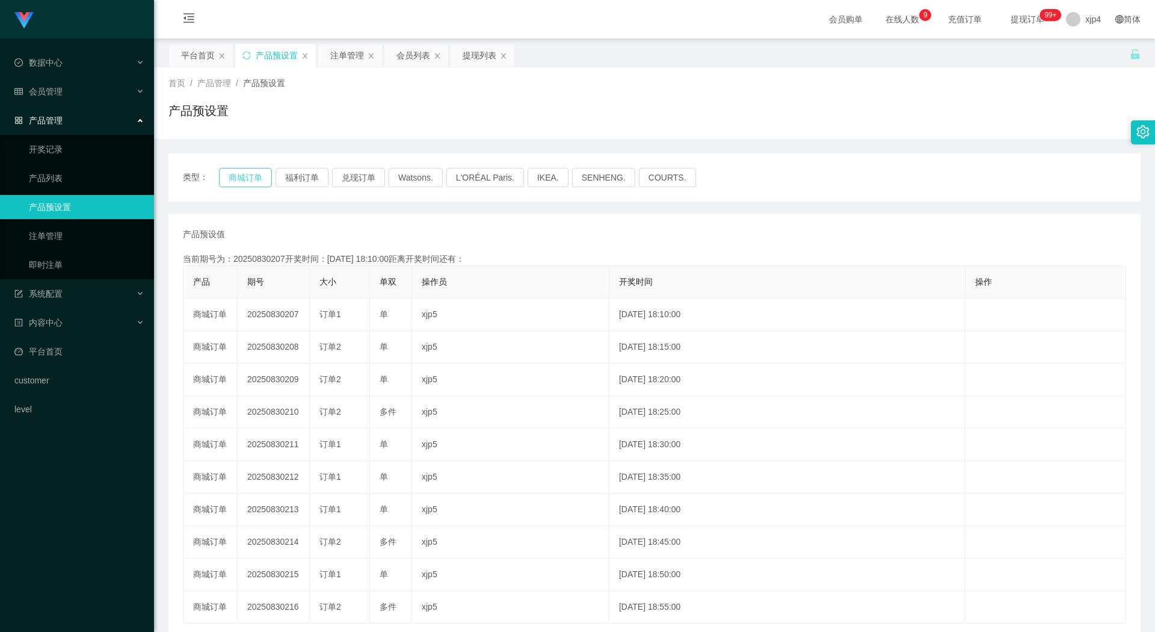
click at [244, 173] on button "商城订单" at bounding box center [245, 177] width 53 height 19
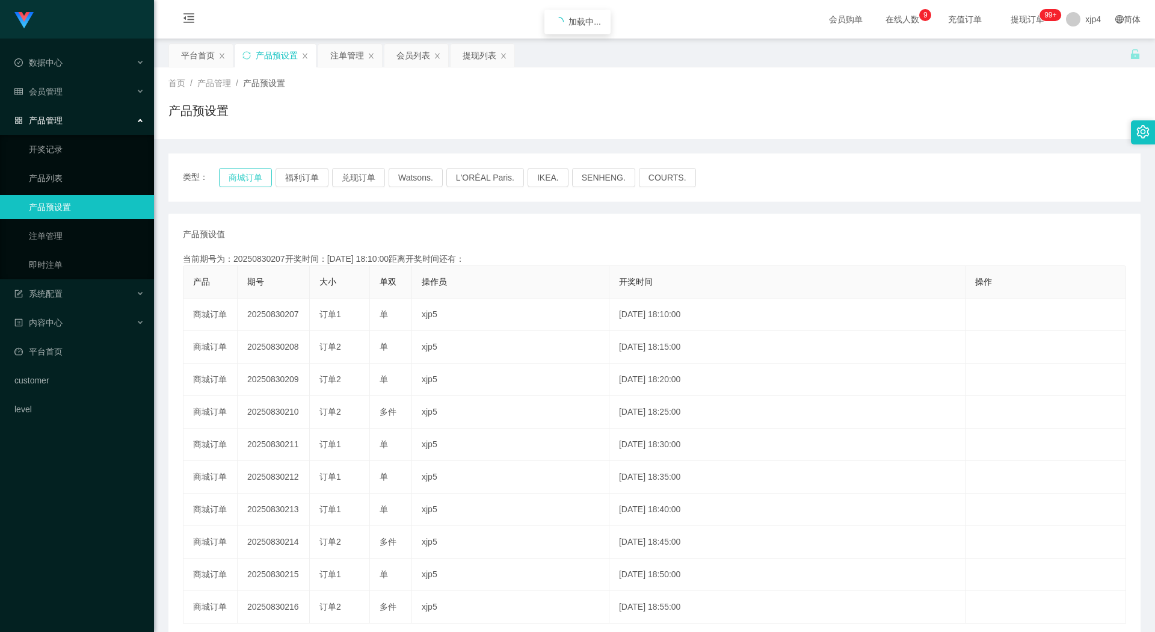
click at [244, 173] on button "商城订单" at bounding box center [245, 177] width 53 height 19
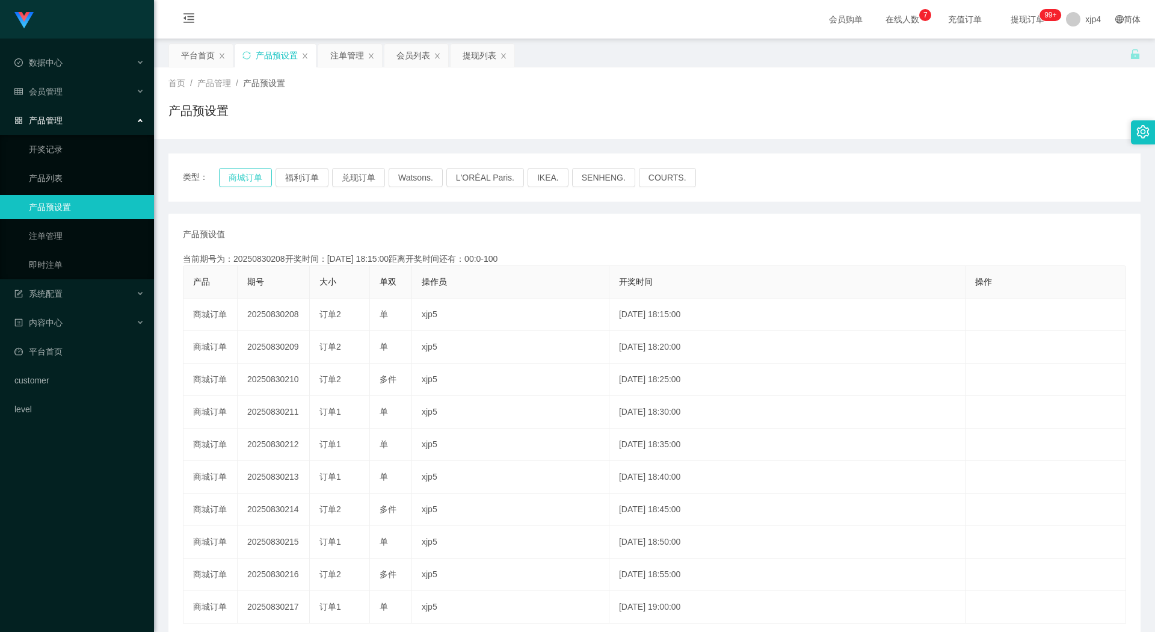
click at [259, 174] on button "商城订单" at bounding box center [245, 177] width 53 height 19
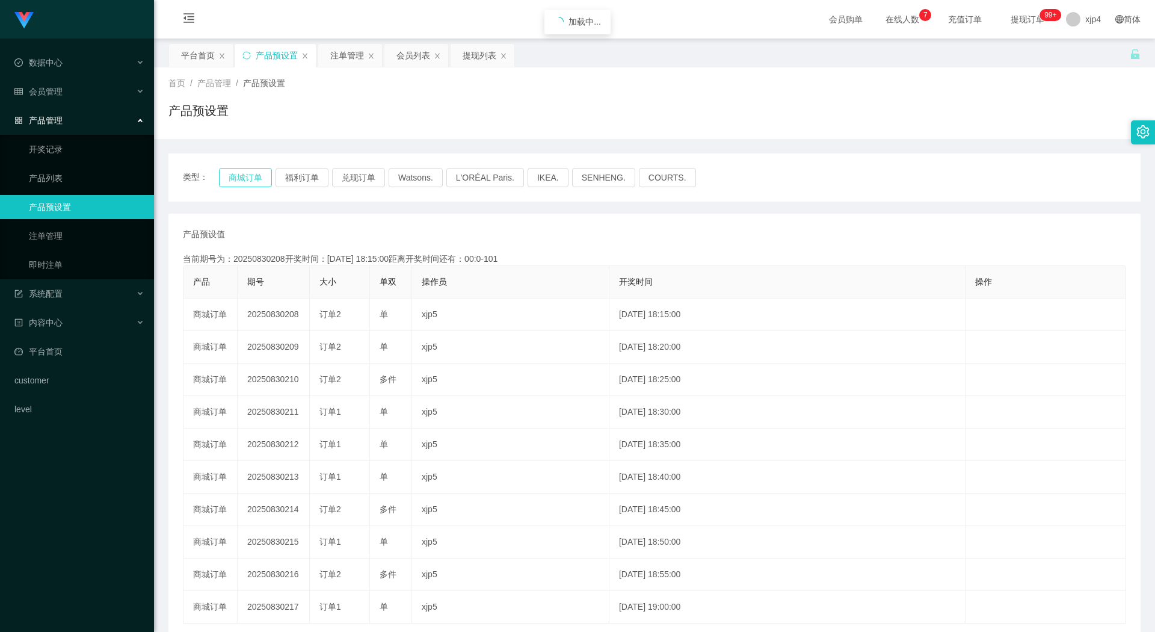
click at [259, 174] on button "商城订单" at bounding box center [245, 177] width 53 height 19
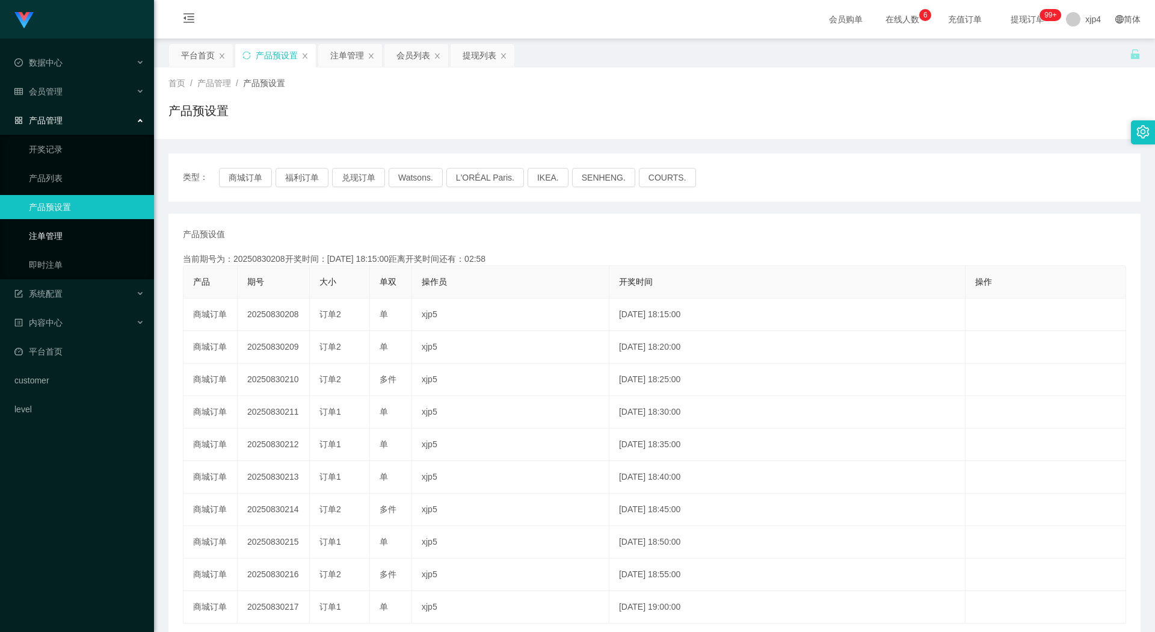
click at [68, 238] on link "注单管理" at bounding box center [87, 236] width 116 height 24
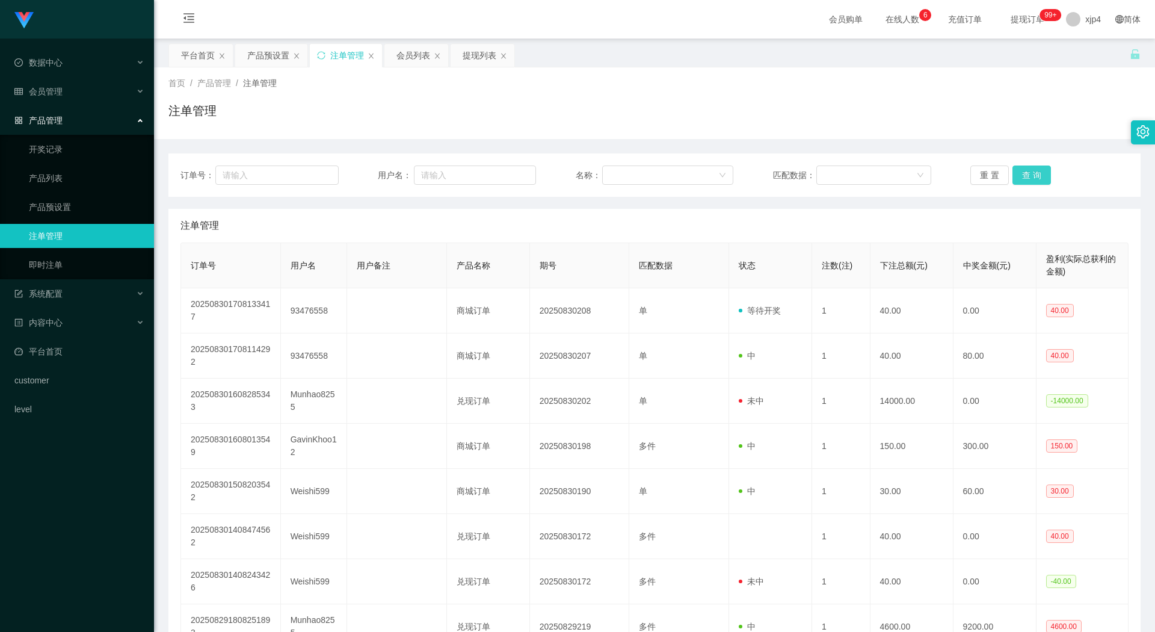
click at [1014, 176] on button "查 询" at bounding box center [1032, 174] width 39 height 19
click at [1014, 176] on div "重 置 查 询" at bounding box center [1050, 174] width 158 height 19
click at [1014, 176] on button "查 询" at bounding box center [1032, 174] width 39 height 19
click at [1014, 176] on div "重 置 查 询" at bounding box center [1050, 174] width 158 height 19
click at [1014, 176] on button "查 询" at bounding box center [1032, 174] width 39 height 19
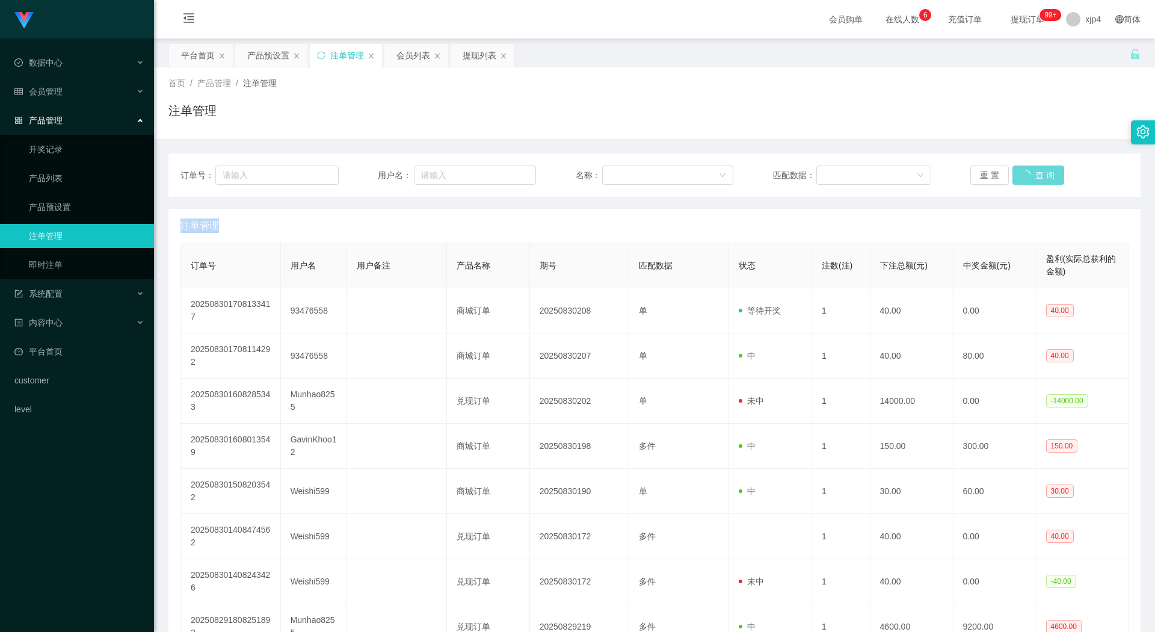
click at [1014, 176] on div "重 置 查 询" at bounding box center [1050, 174] width 158 height 19
click at [1014, 176] on button "查 询" at bounding box center [1032, 174] width 39 height 19
click at [1014, 176] on div "重 置 查 询" at bounding box center [1050, 174] width 158 height 19
click at [1014, 176] on button "查 询" at bounding box center [1039, 174] width 52 height 19
click at [1014, 176] on div "重 置 查 询" at bounding box center [1050, 174] width 158 height 19
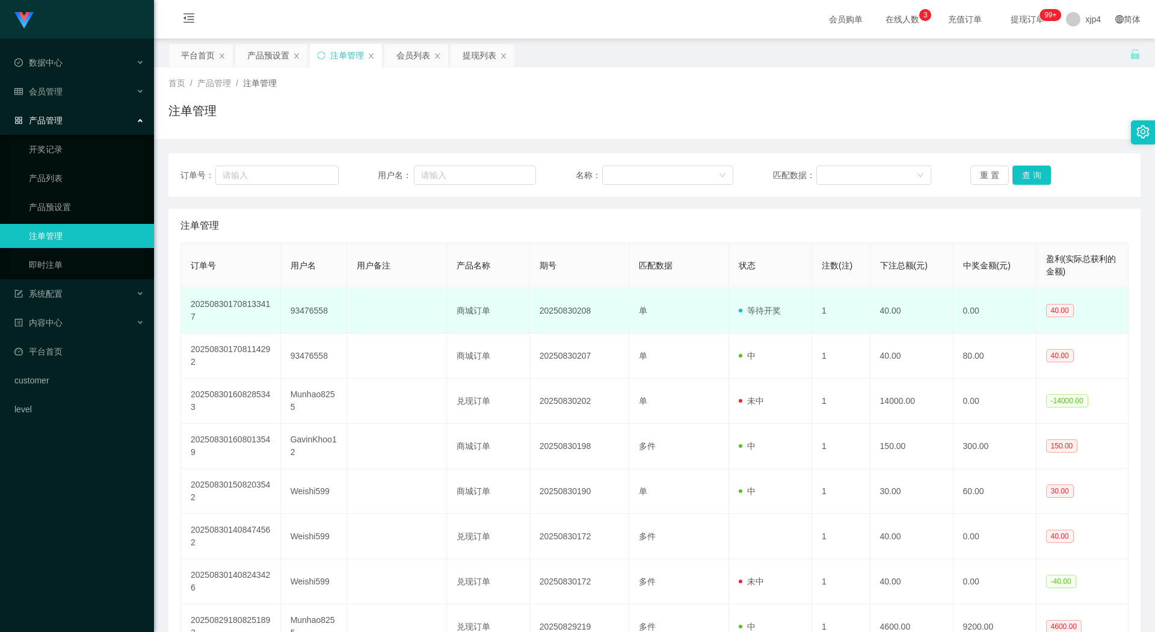
click at [301, 318] on td "93476558" at bounding box center [314, 310] width 66 height 45
copy td "93476558"
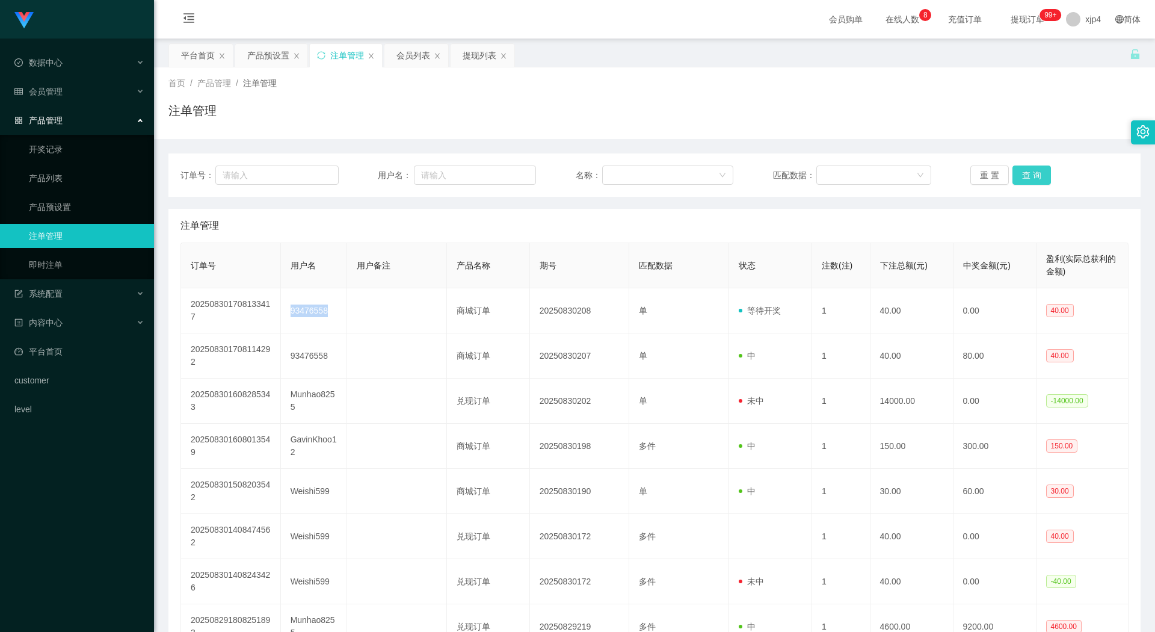
click at [1025, 168] on button "查 询" at bounding box center [1032, 174] width 39 height 19
click at [1025, 168] on div "重 置 查 询" at bounding box center [1050, 174] width 158 height 19
click at [1025, 168] on button "查 询" at bounding box center [1032, 174] width 39 height 19
click at [1025, 168] on div "重 置 查 询" at bounding box center [1050, 174] width 158 height 19
click at [63, 78] on ul "数据中心 会员管理 会员列表 会员加减打码量 提现列表 赠送彩金 在线用户 陪玩用户 充值列表 会员加扣款 产品管理 开奖记录 产品列表 产品预设置 注单管理…" at bounding box center [77, 236] width 154 height 395
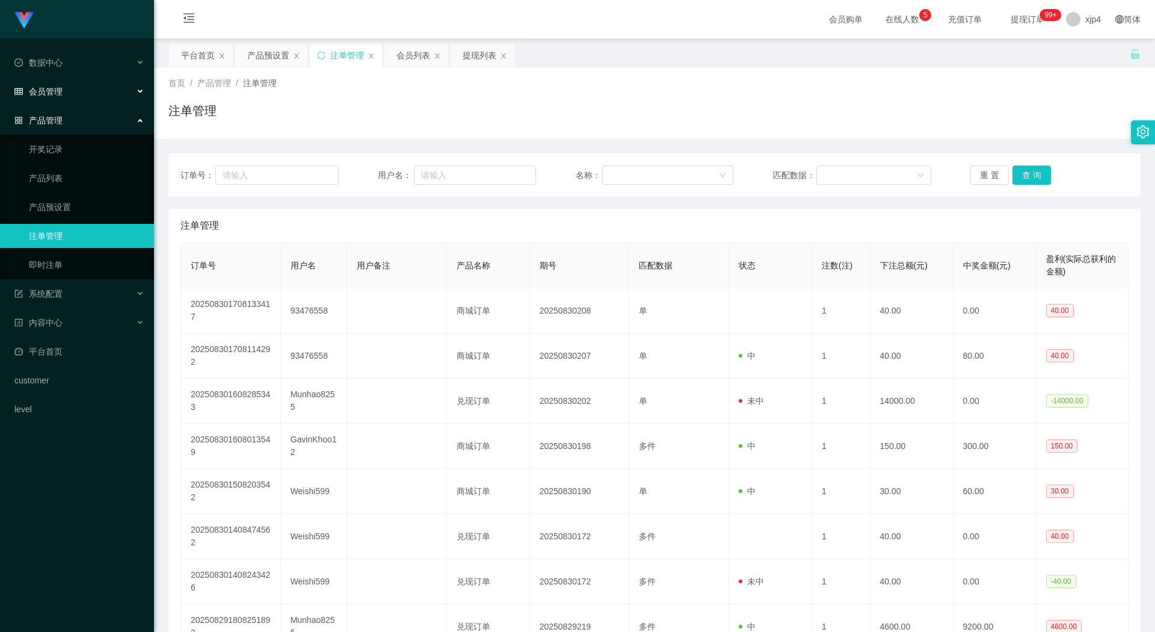
click at [63, 89] on div "会员管理" at bounding box center [77, 91] width 154 height 24
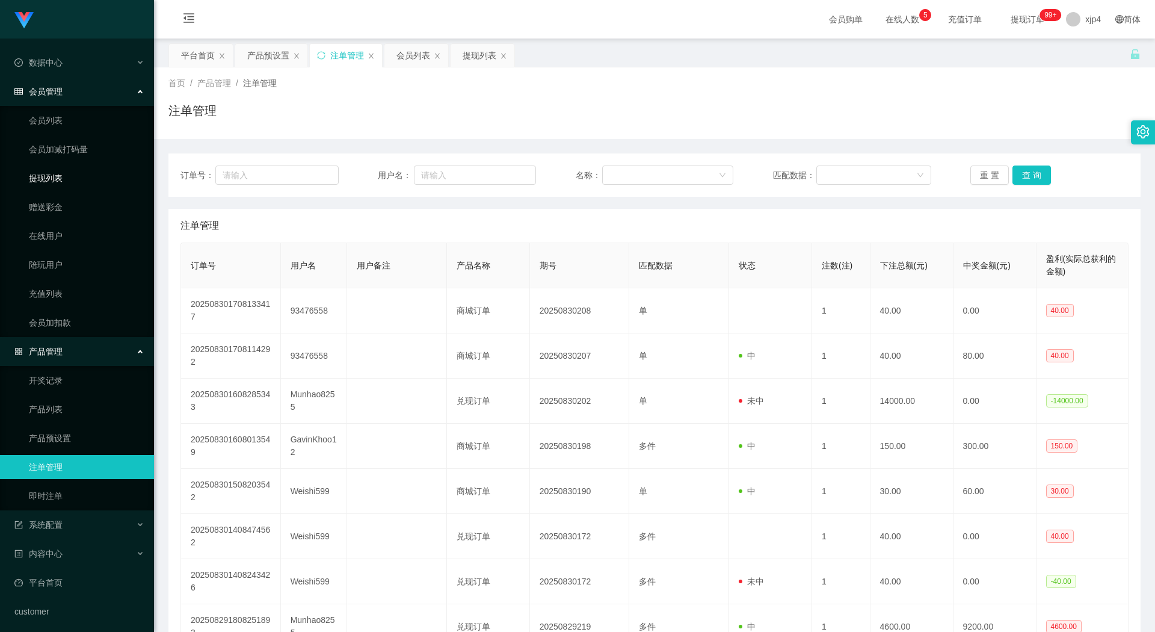
click at [54, 184] on link "提现列表" at bounding box center [87, 178] width 116 height 24
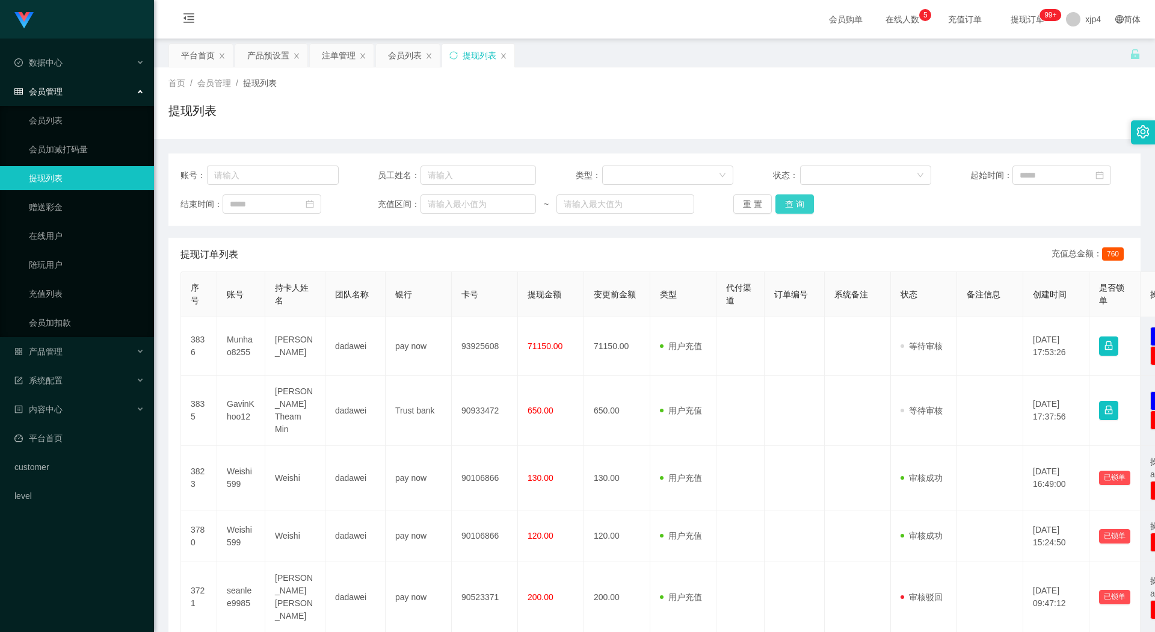
click at [797, 204] on button "查 询" at bounding box center [795, 203] width 39 height 19
click at [797, 204] on div "重 置 查 询" at bounding box center [812, 203] width 158 height 19
click at [797, 204] on button "查 询" at bounding box center [802, 203] width 52 height 19
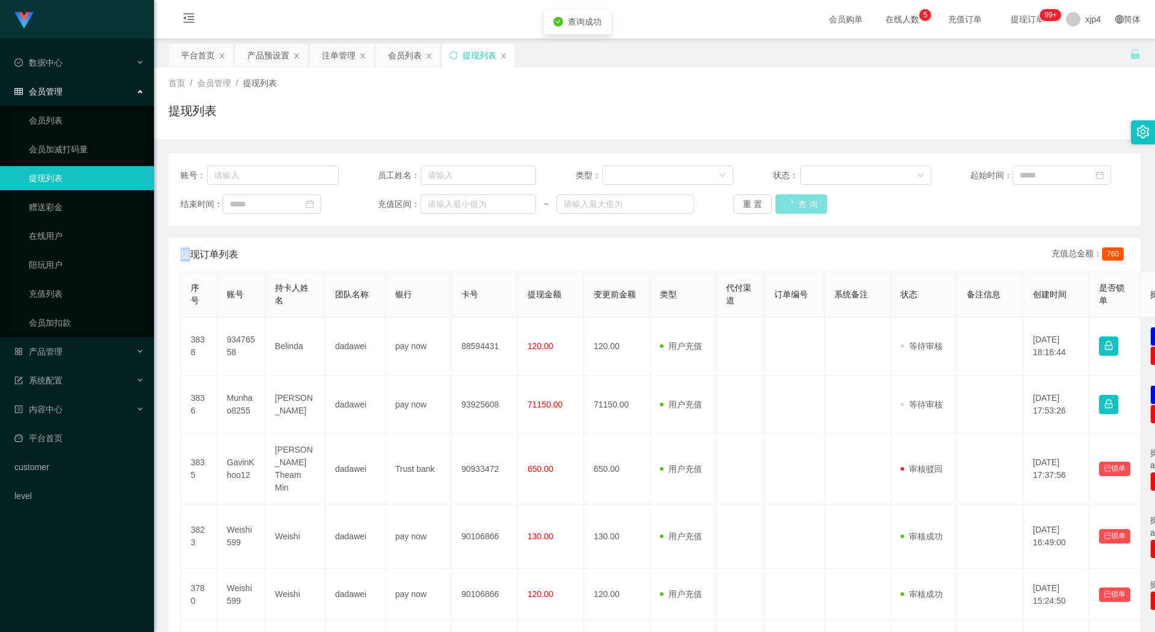
click at [797, 204] on div "重 置 查 询" at bounding box center [812, 203] width 158 height 19
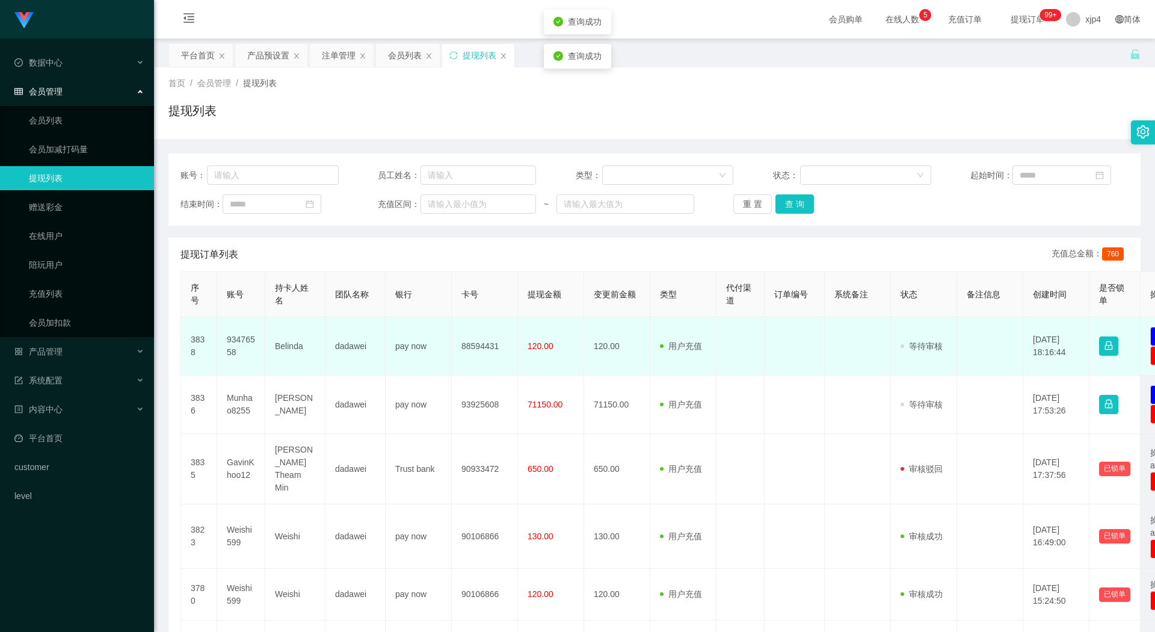
click at [234, 341] on td "93476558" at bounding box center [241, 346] width 48 height 58
copy td "93476558"
click at [234, 341] on td "93476558" at bounding box center [241, 346] width 48 height 58
copy td "93476558"
